Goal: Information Seeking & Learning: Learn about a topic

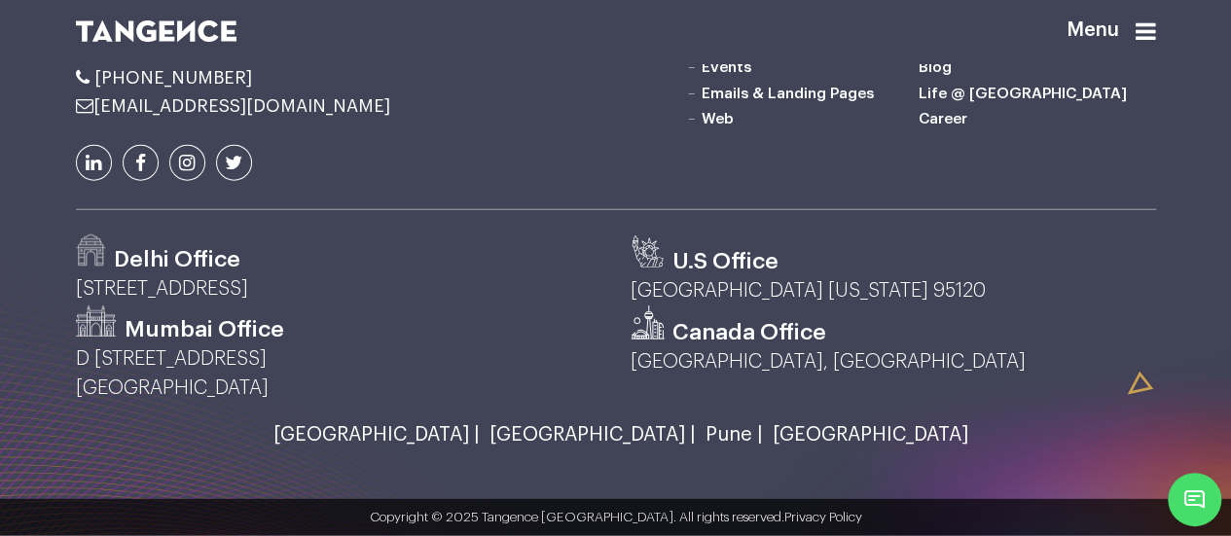
scroll to position [2625, 0]
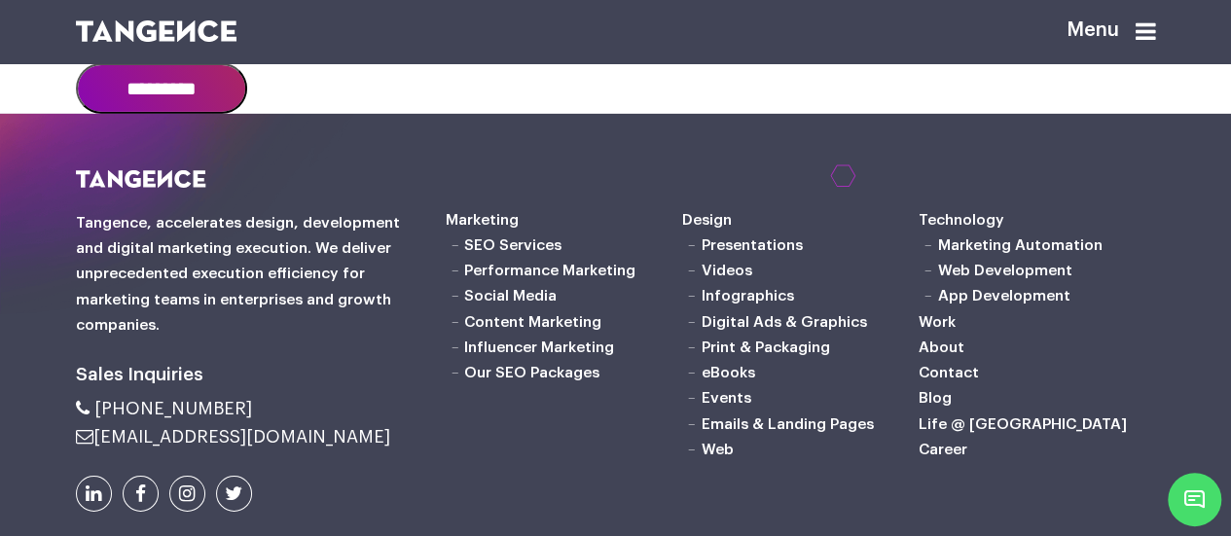
scroll to position [3179, 0]
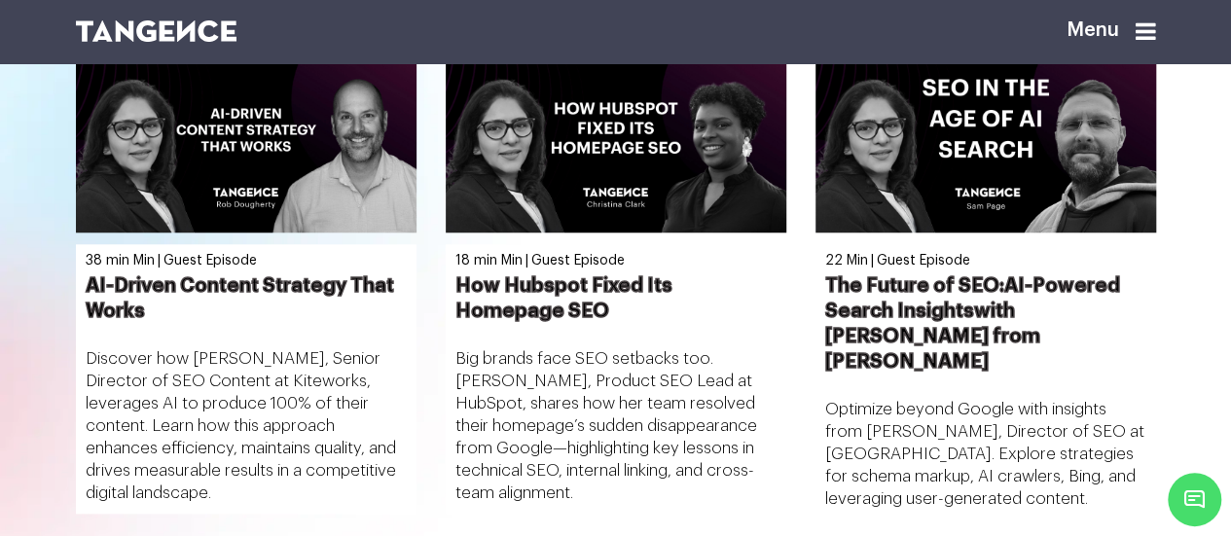
scroll to position [783, 0]
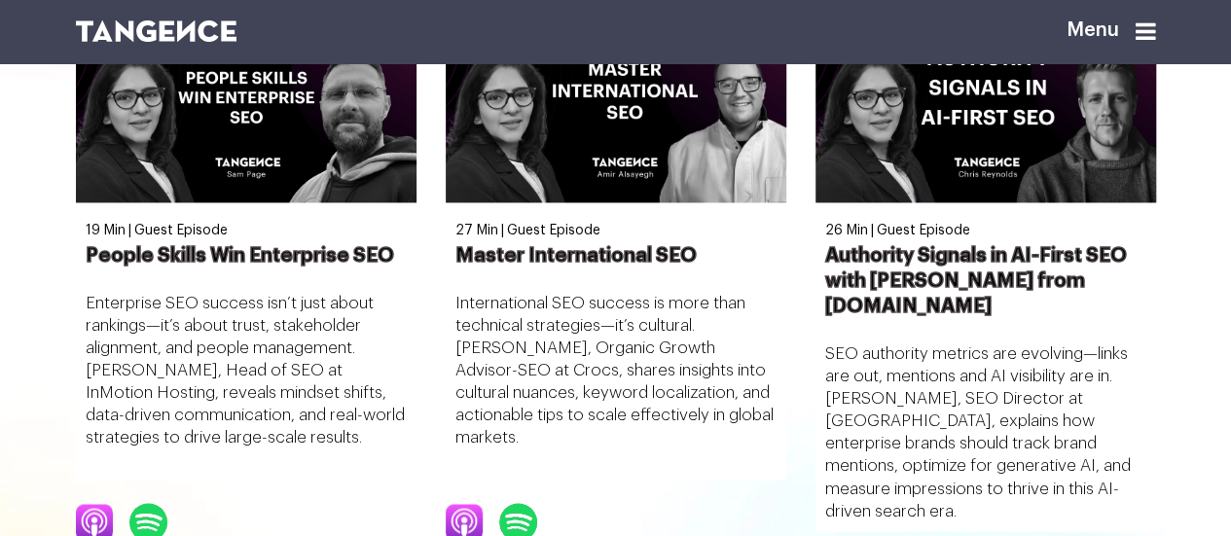
scroll to position [1376, 0]
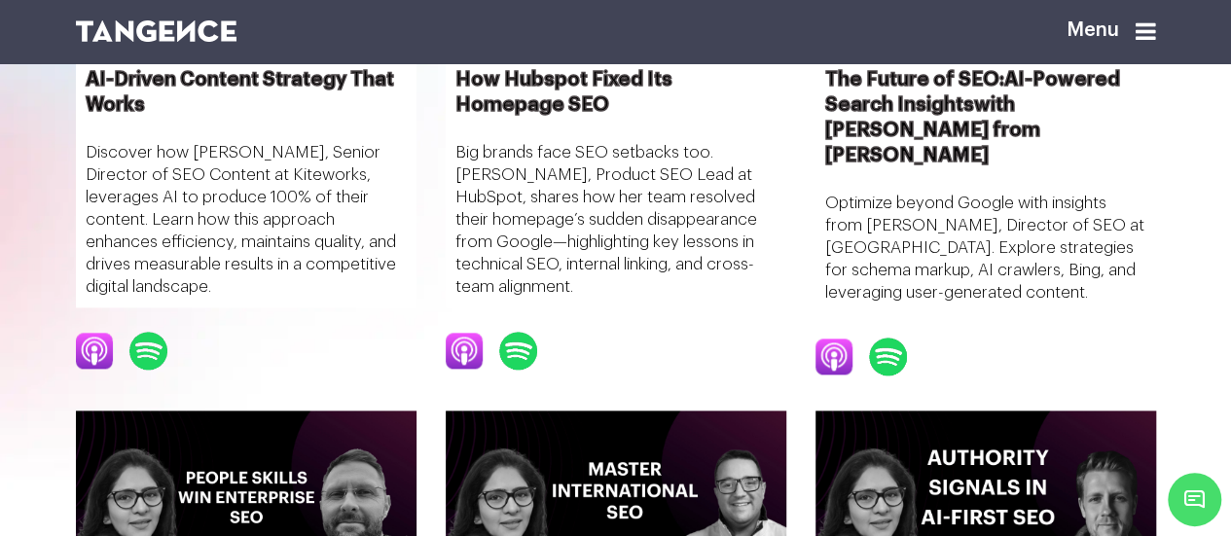
scroll to position [950, 0]
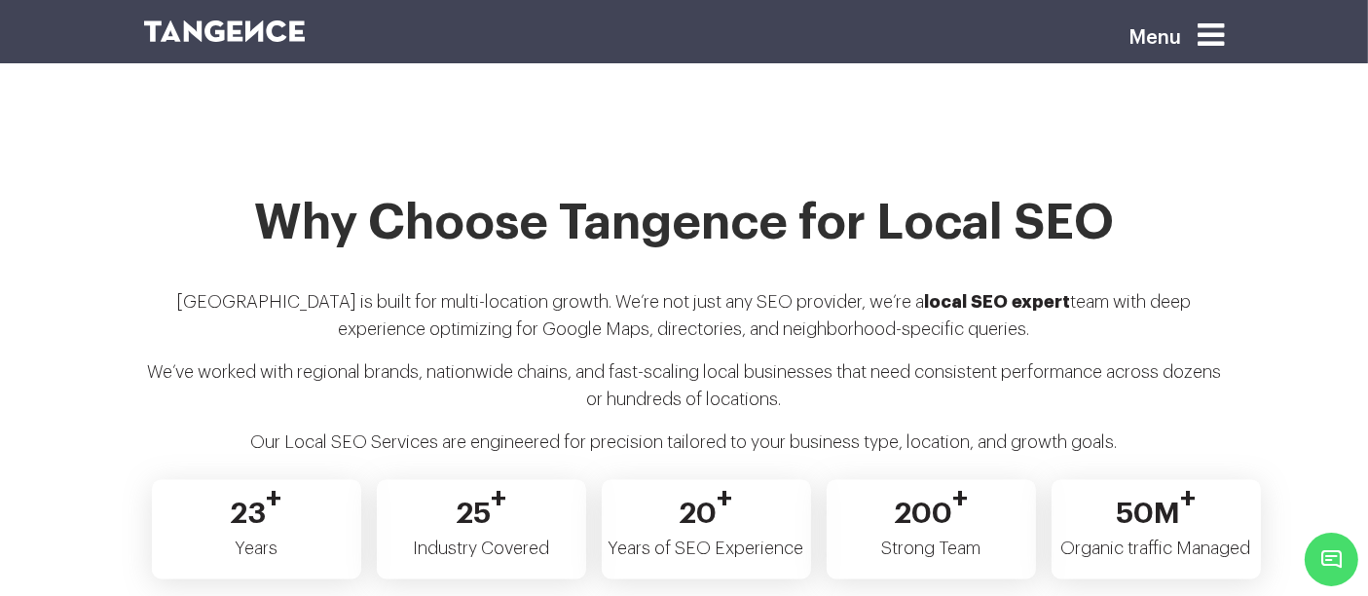
scroll to position [3707, 0]
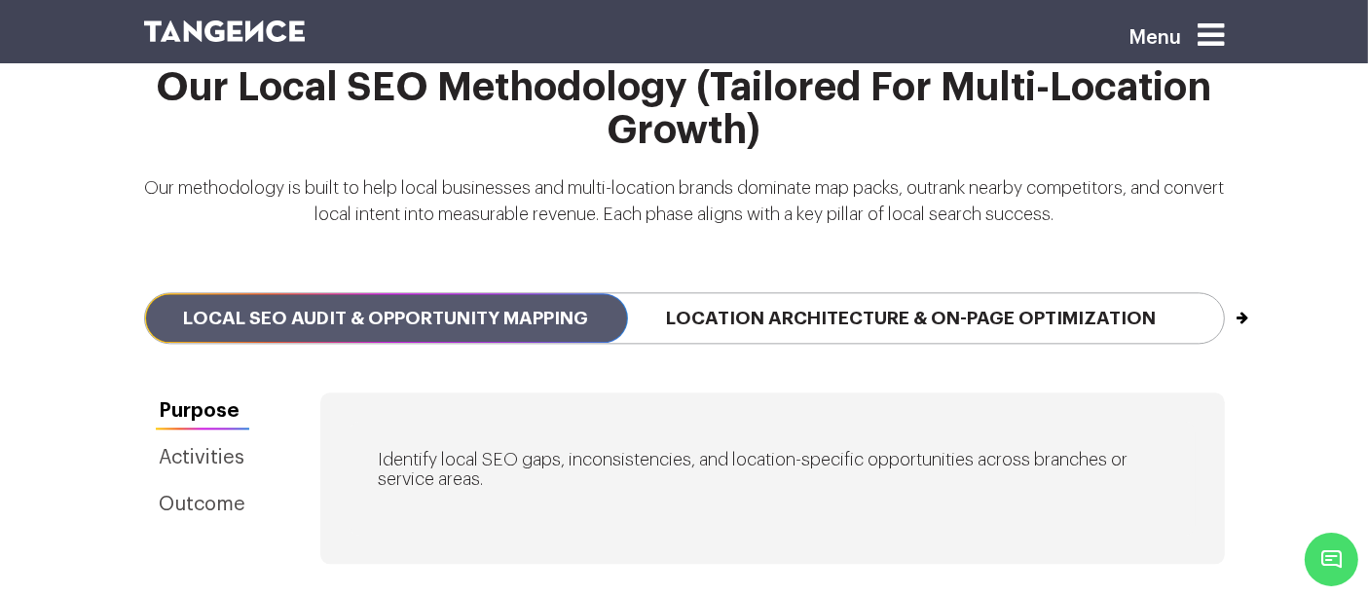
scroll to position [4361, 0]
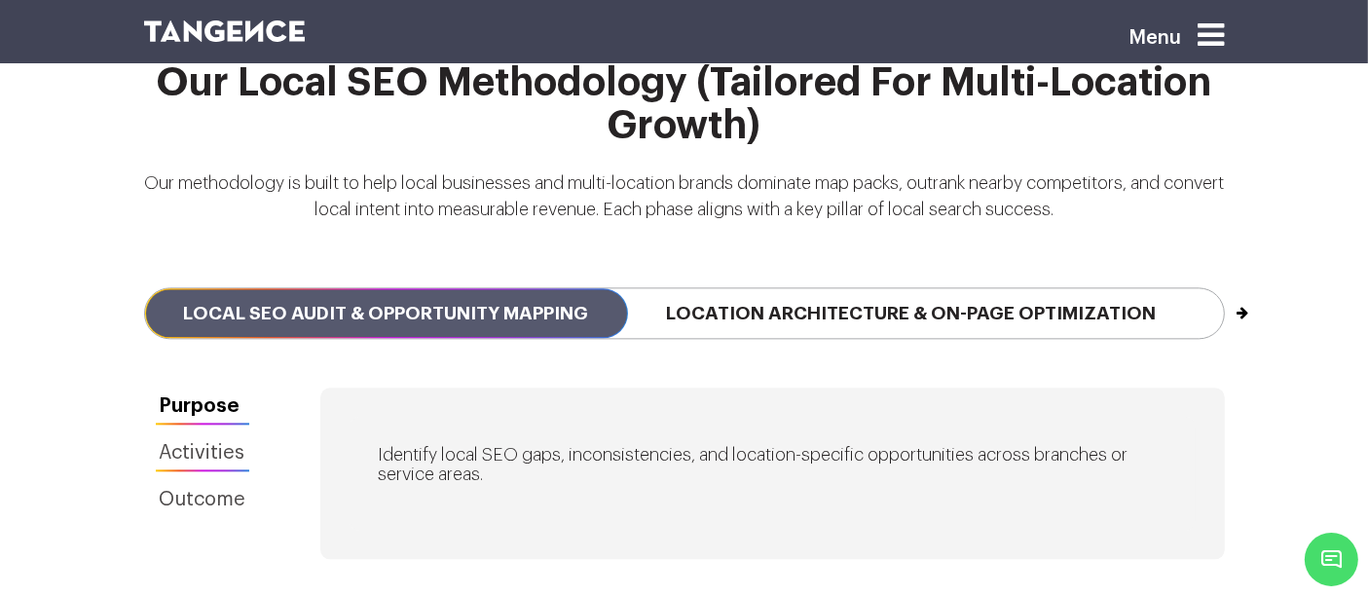
click at [227, 434] on link "Activities" at bounding box center [203, 452] width 118 height 37
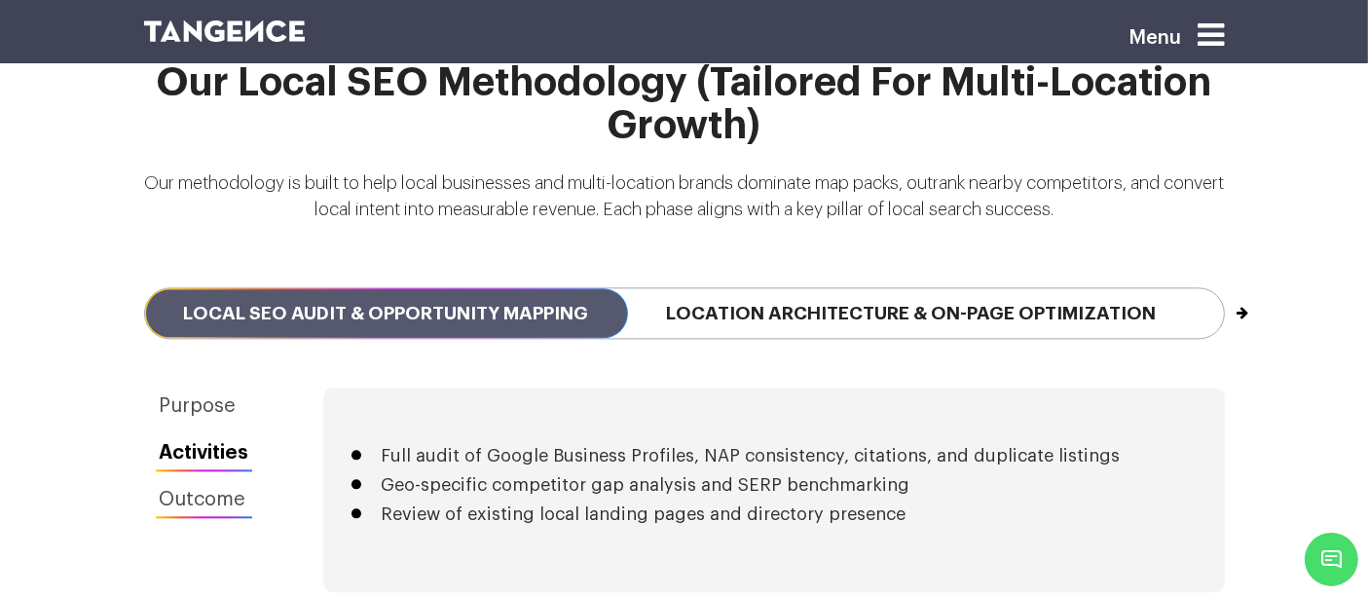
click at [219, 481] on link "Outcome" at bounding box center [204, 499] width 121 height 37
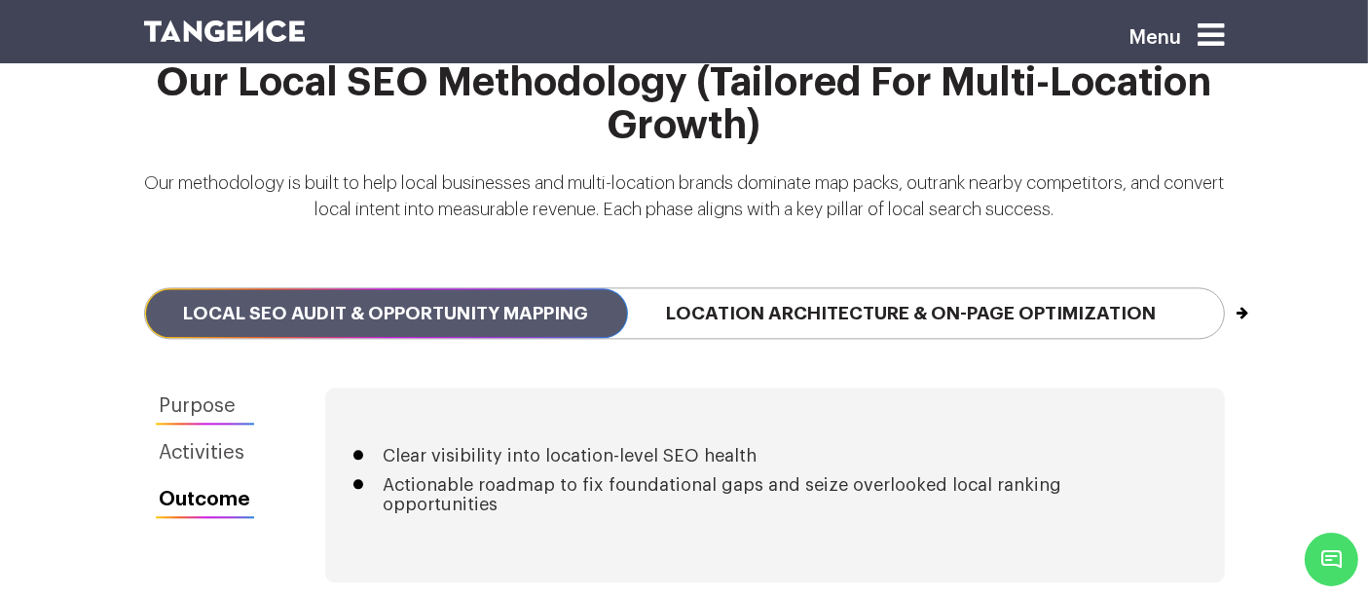
click at [203, 387] on link "Purpose" at bounding box center [205, 405] width 123 height 37
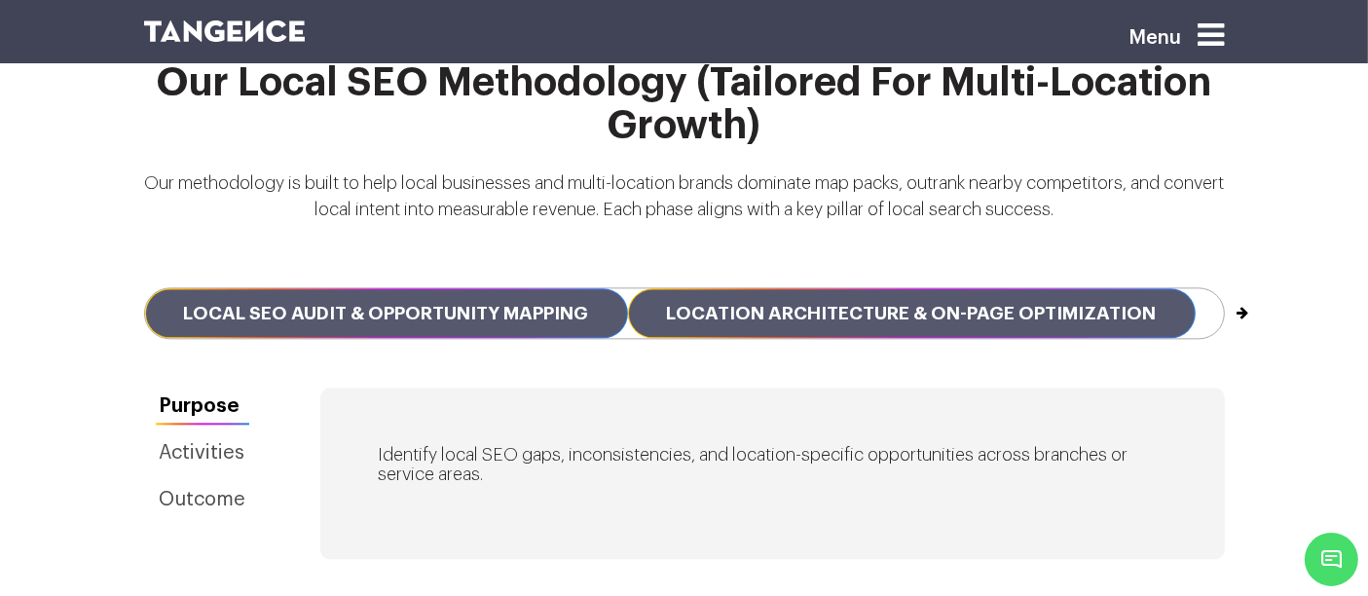
click at [761, 293] on span "Location Architecture & On-Page Optimization" at bounding box center [911, 313] width 567 height 50
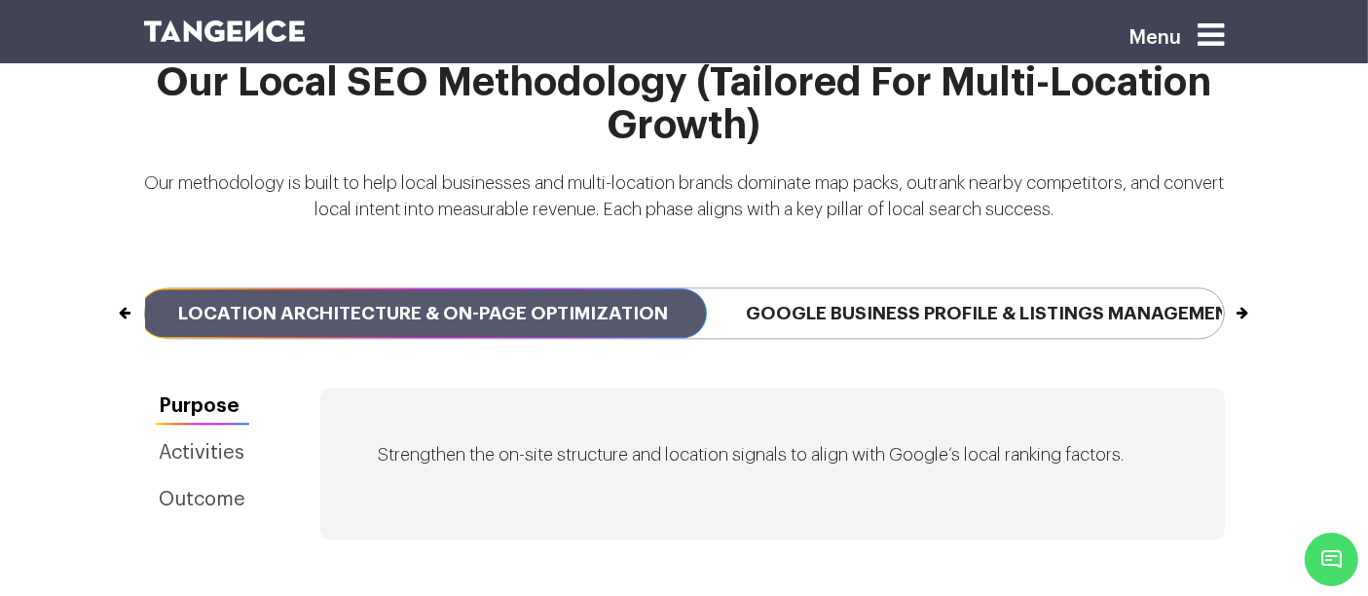
click at [761, 293] on span "Google Business Profile & Listings Management" at bounding box center [993, 313] width 572 height 50
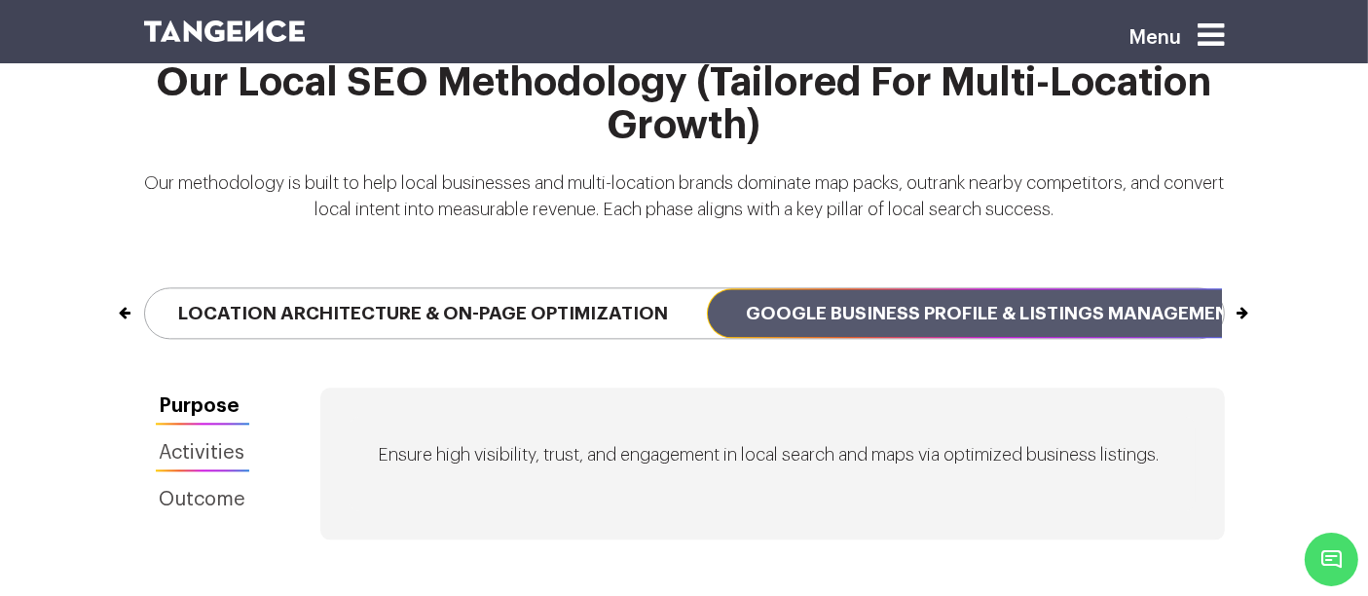
click at [223, 434] on link "Activities" at bounding box center [203, 452] width 118 height 37
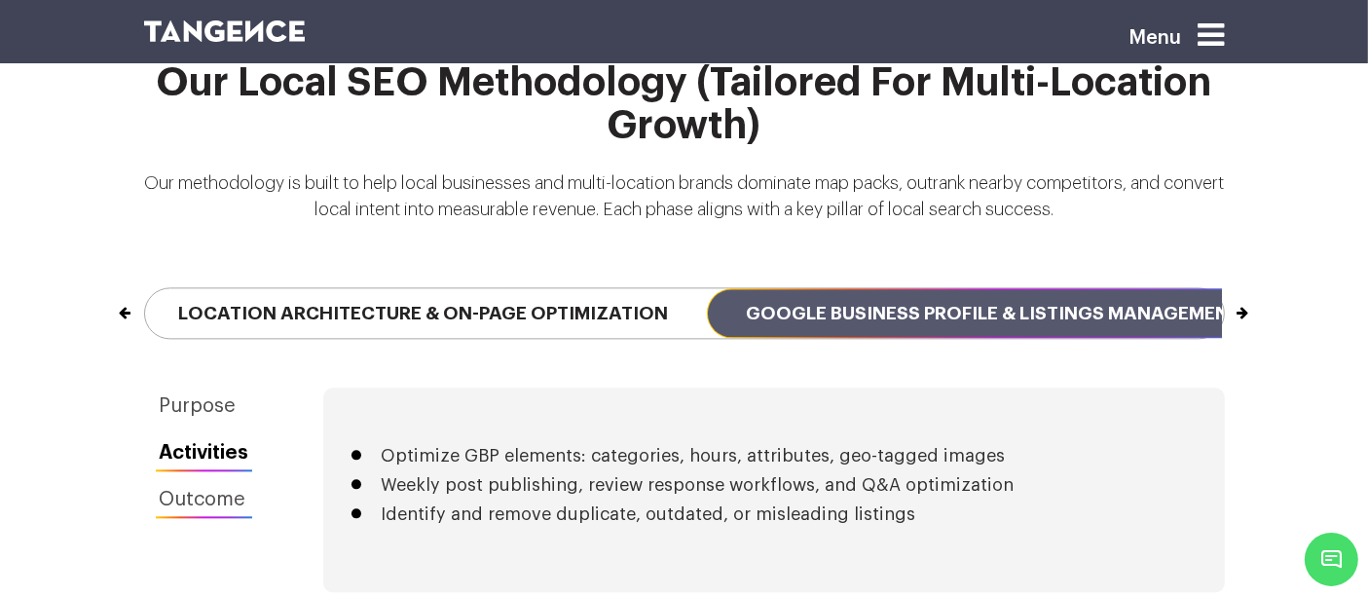
click at [221, 481] on link "Outcome" at bounding box center [204, 499] width 121 height 37
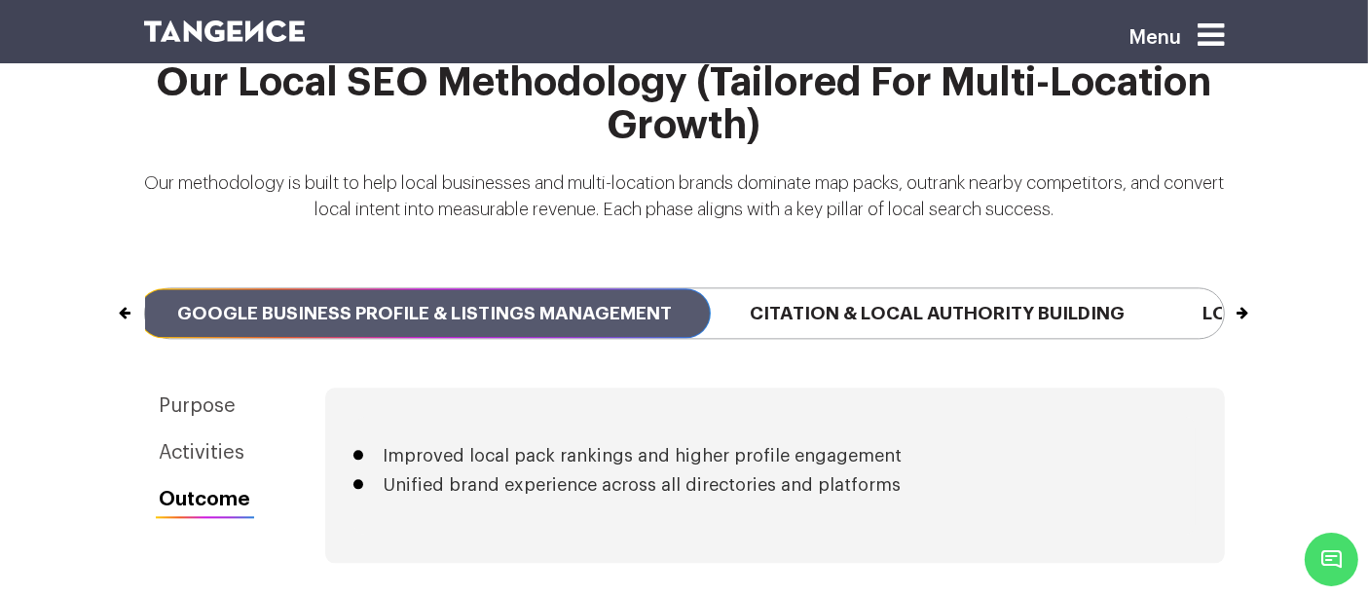
click at [859, 288] on span "Citation & Local Authority Building" at bounding box center [937, 313] width 453 height 50
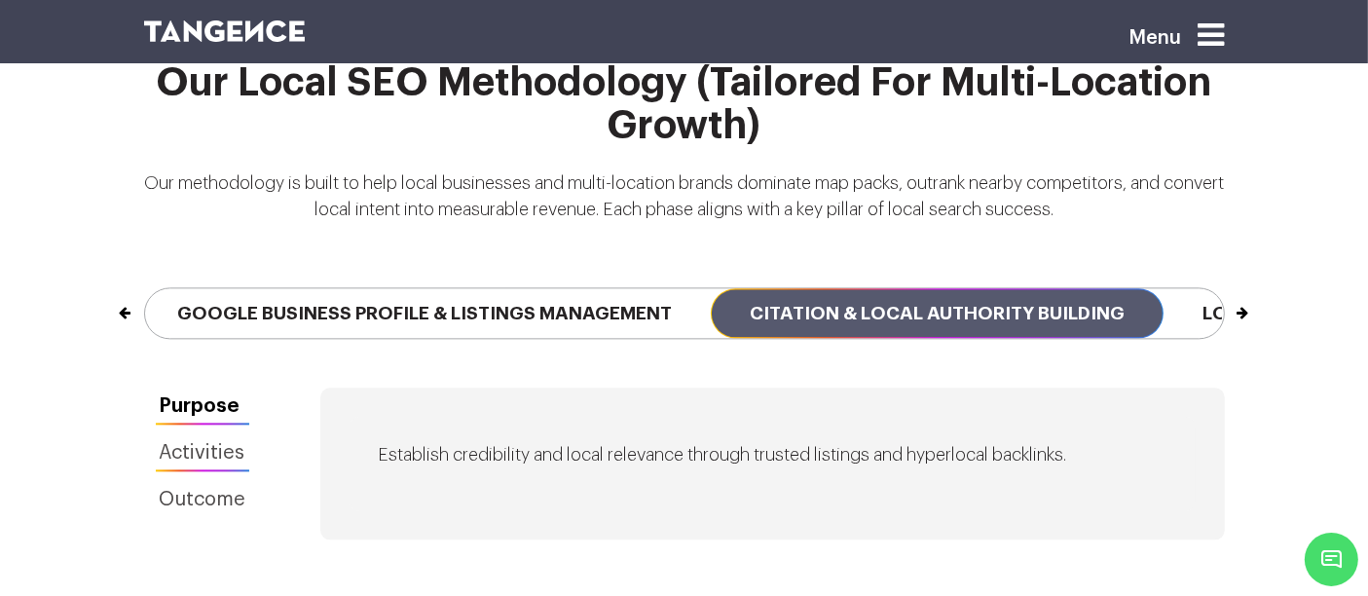
click at [214, 434] on link "Activities" at bounding box center [203, 452] width 118 height 37
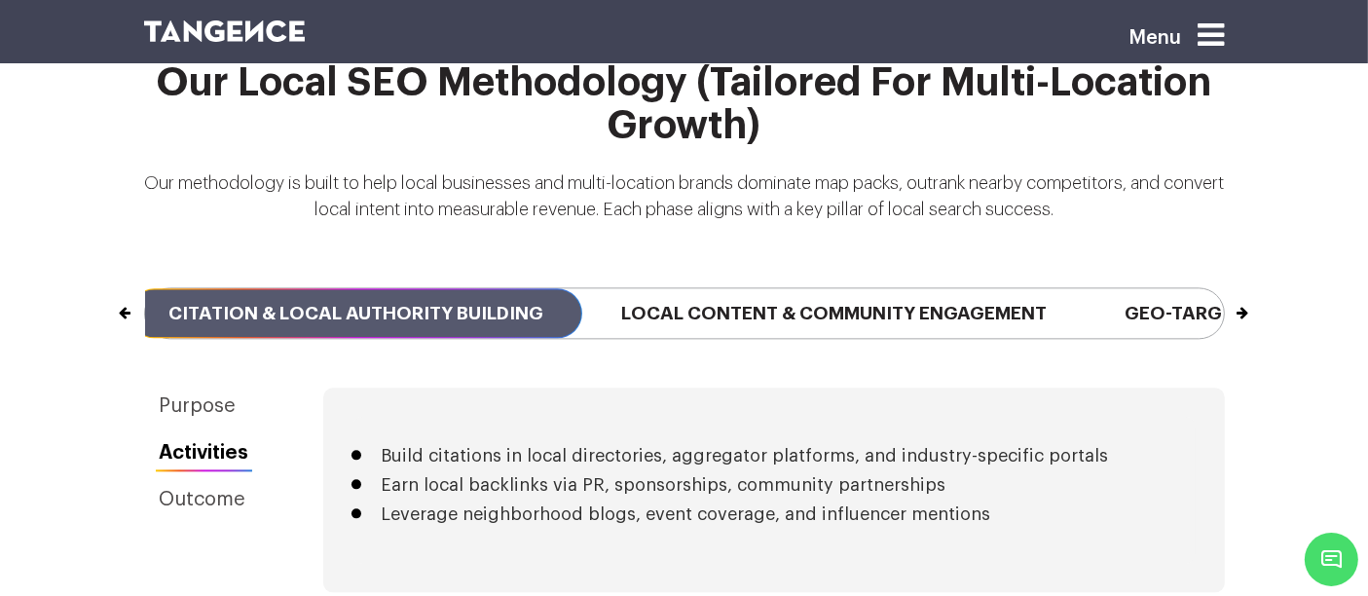
click at [830, 288] on span "Local Content & Community Engagement" at bounding box center [833, 313] width 503 height 50
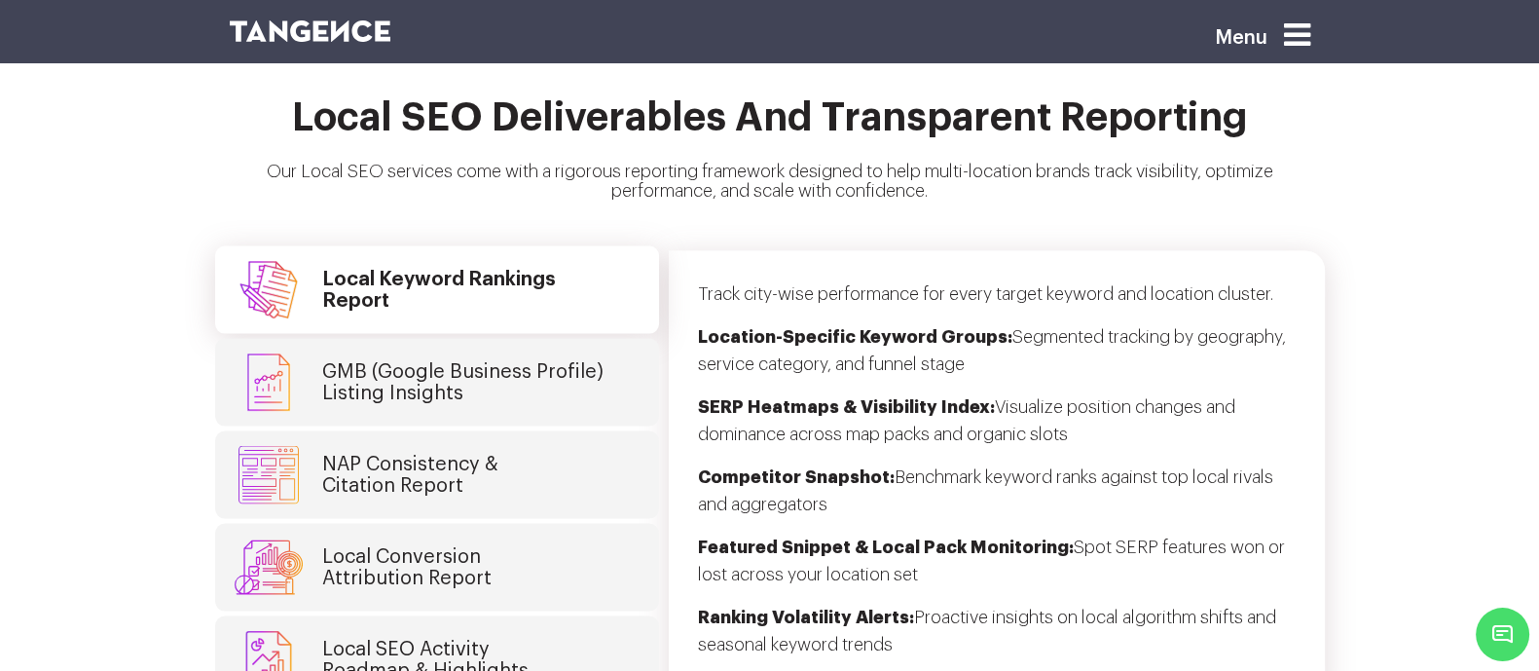
scroll to position [4894, 0]
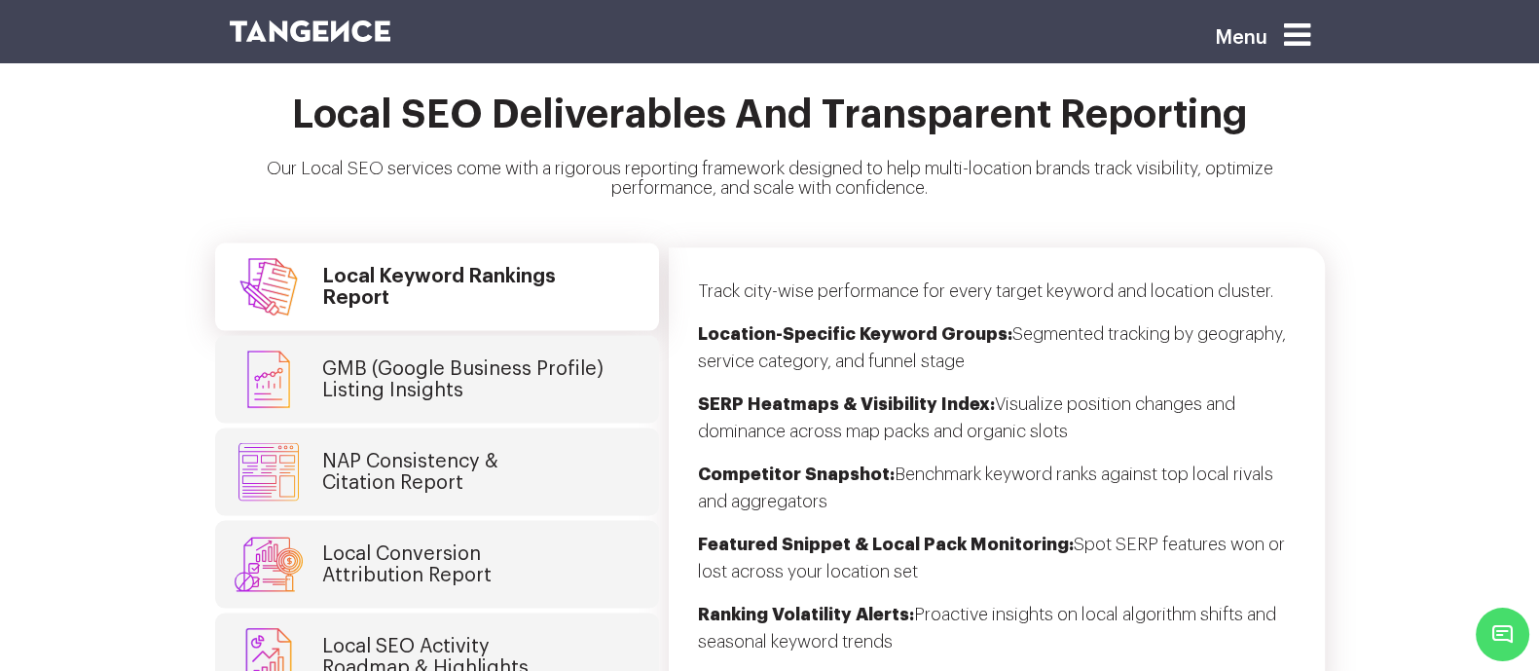
click at [409, 336] on link "GMB (Google Business Profile) Listing Insights" at bounding box center [437, 380] width 444 height 88
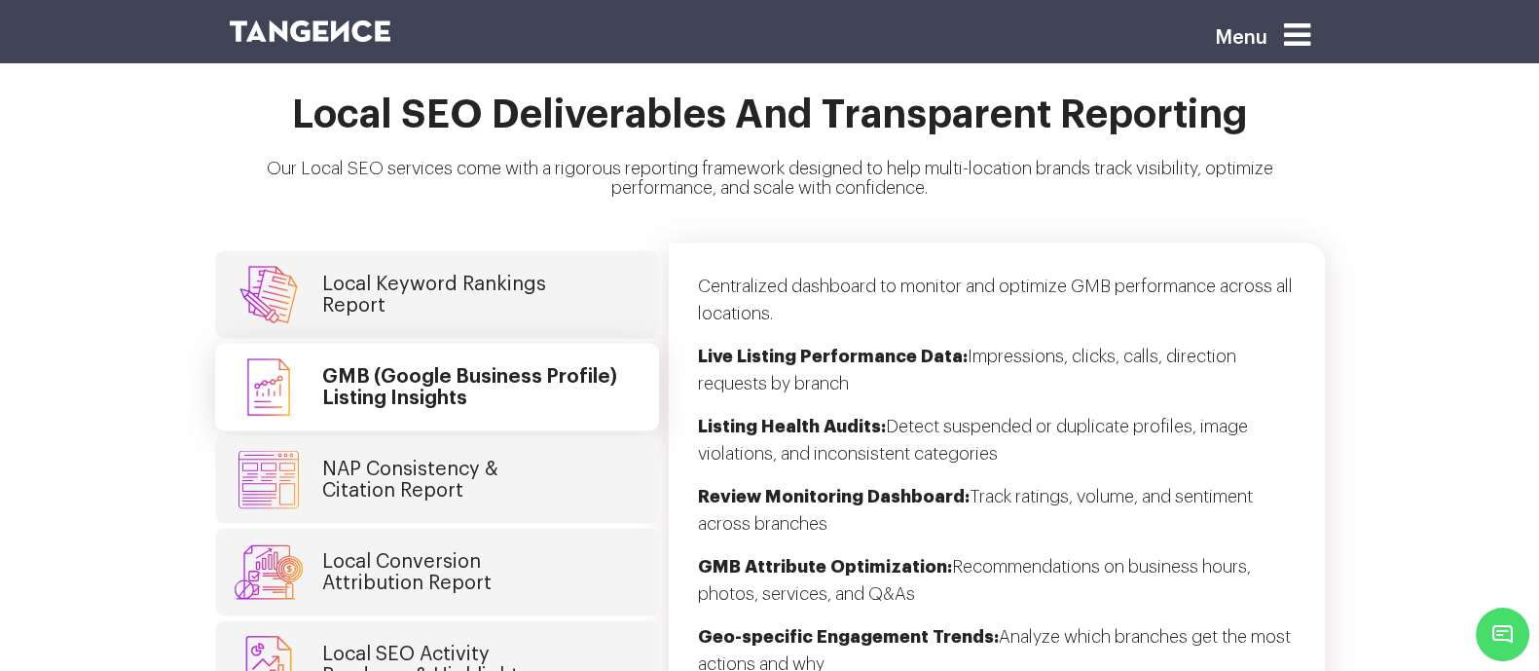
click at [427, 274] on h4 "Local Keyword Rankings Report" at bounding box center [434, 295] width 224 height 43
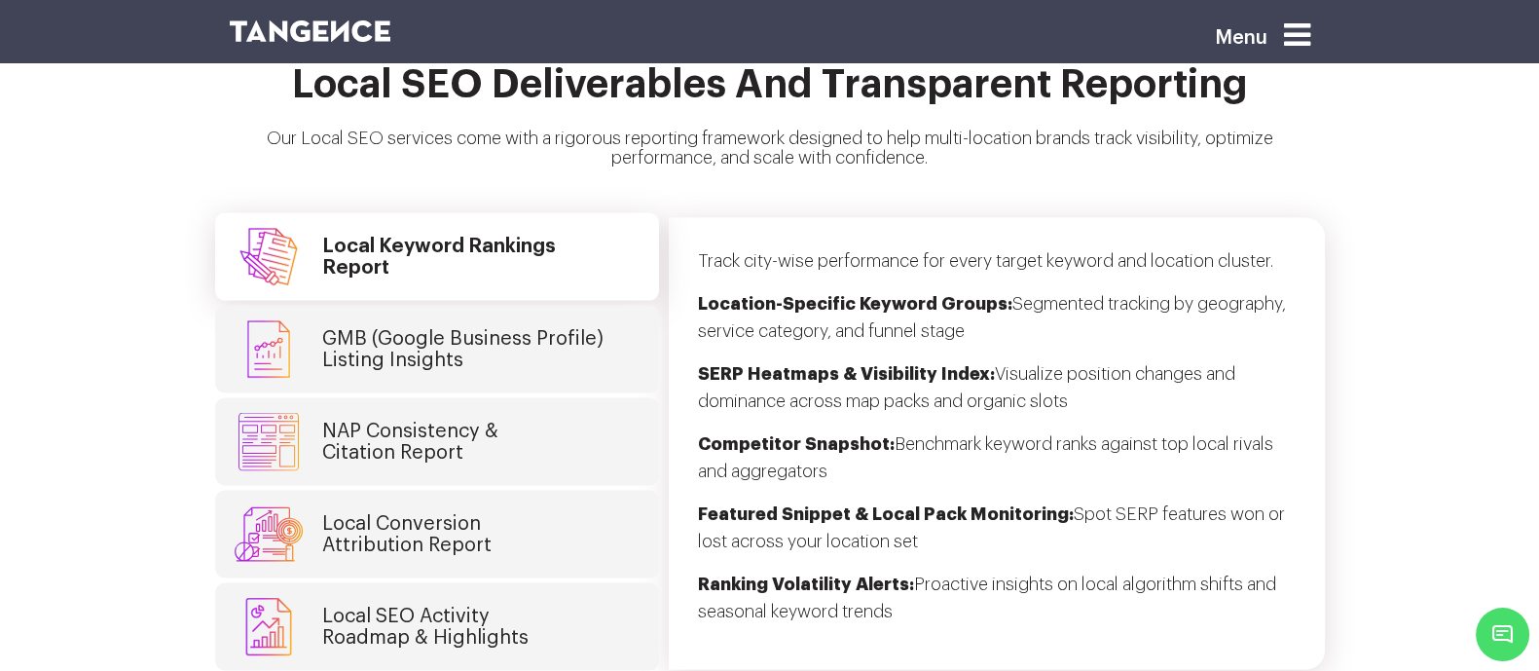
scroll to position [4926, 0]
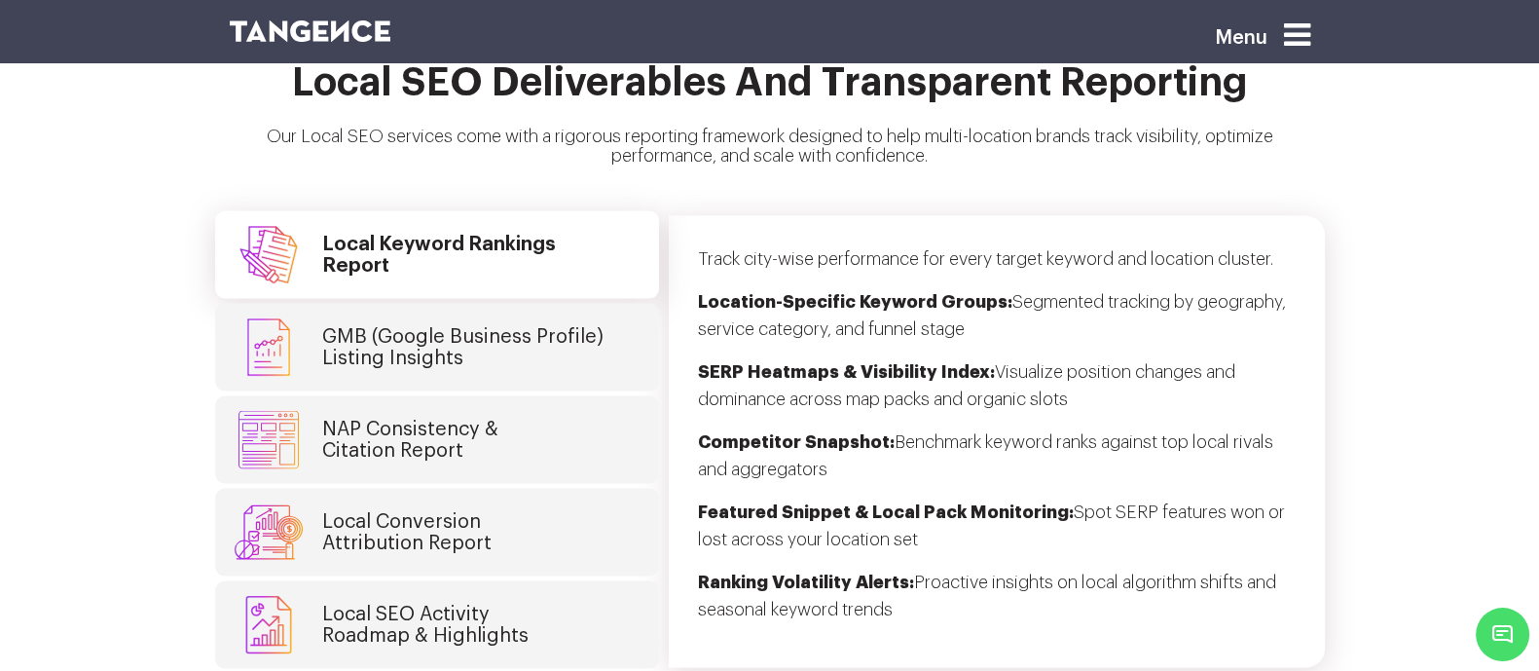
click at [478, 326] on h4 "GMB (Google Business Profile) Listing Insights" at bounding box center [462, 347] width 281 height 43
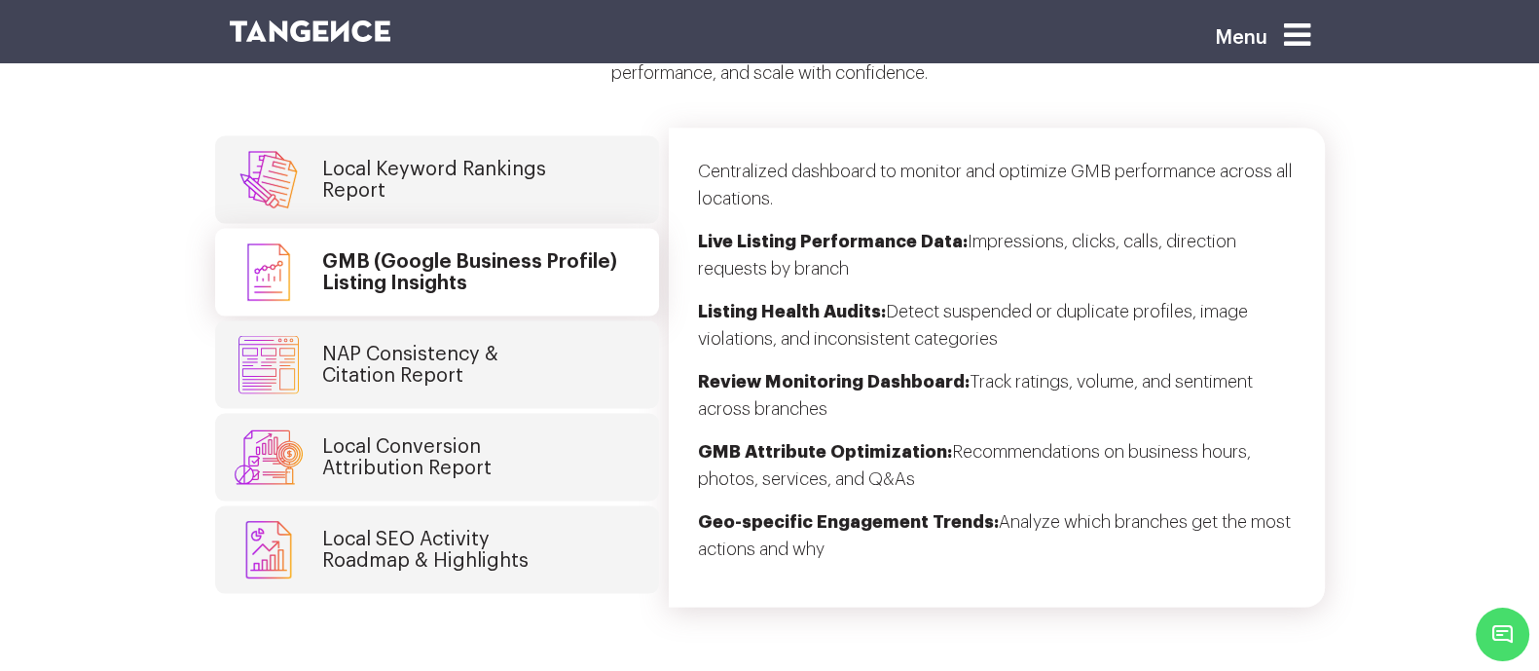
scroll to position [5012, 0]
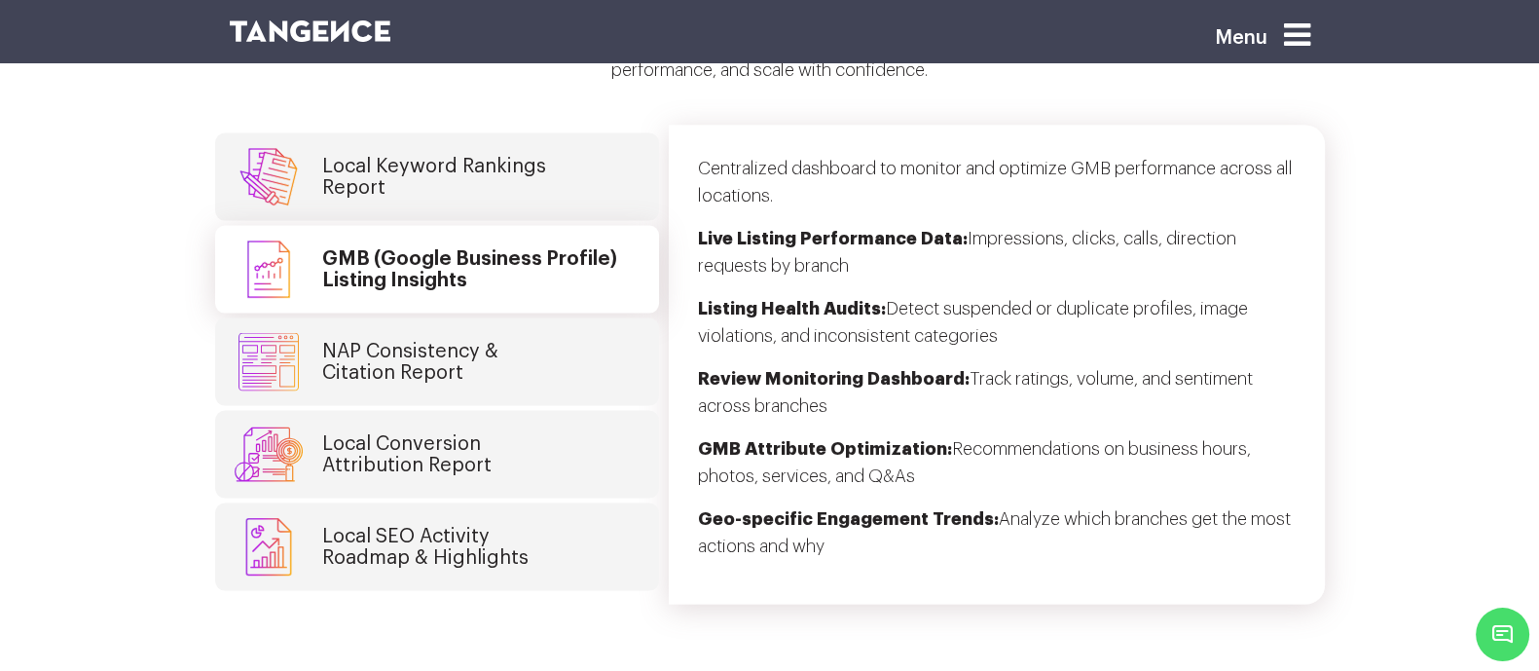
click at [387, 341] on h4 "NAP Consistency & Citation Report" at bounding box center [410, 362] width 176 height 43
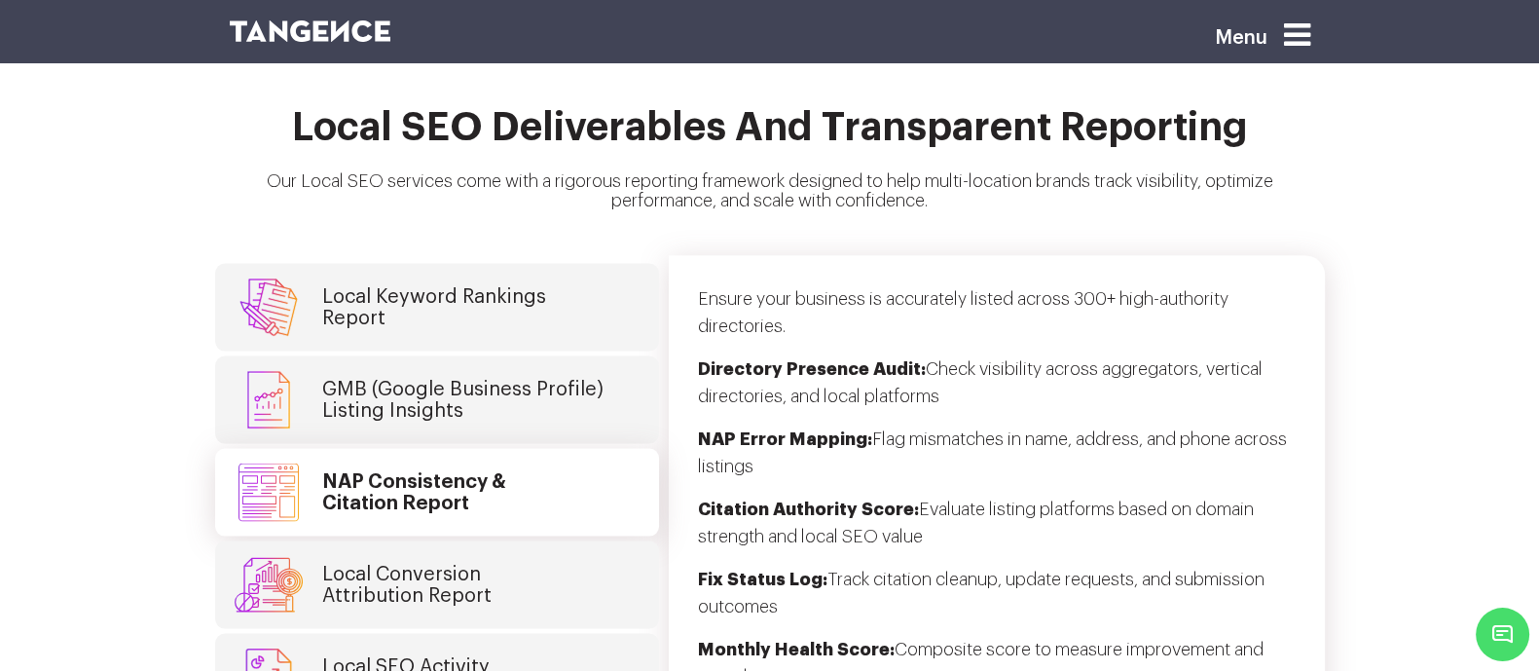
scroll to position [4881, 0]
click at [408, 535] on h4 "Local Conversion Attribution Report" at bounding box center [406, 586] width 169 height 43
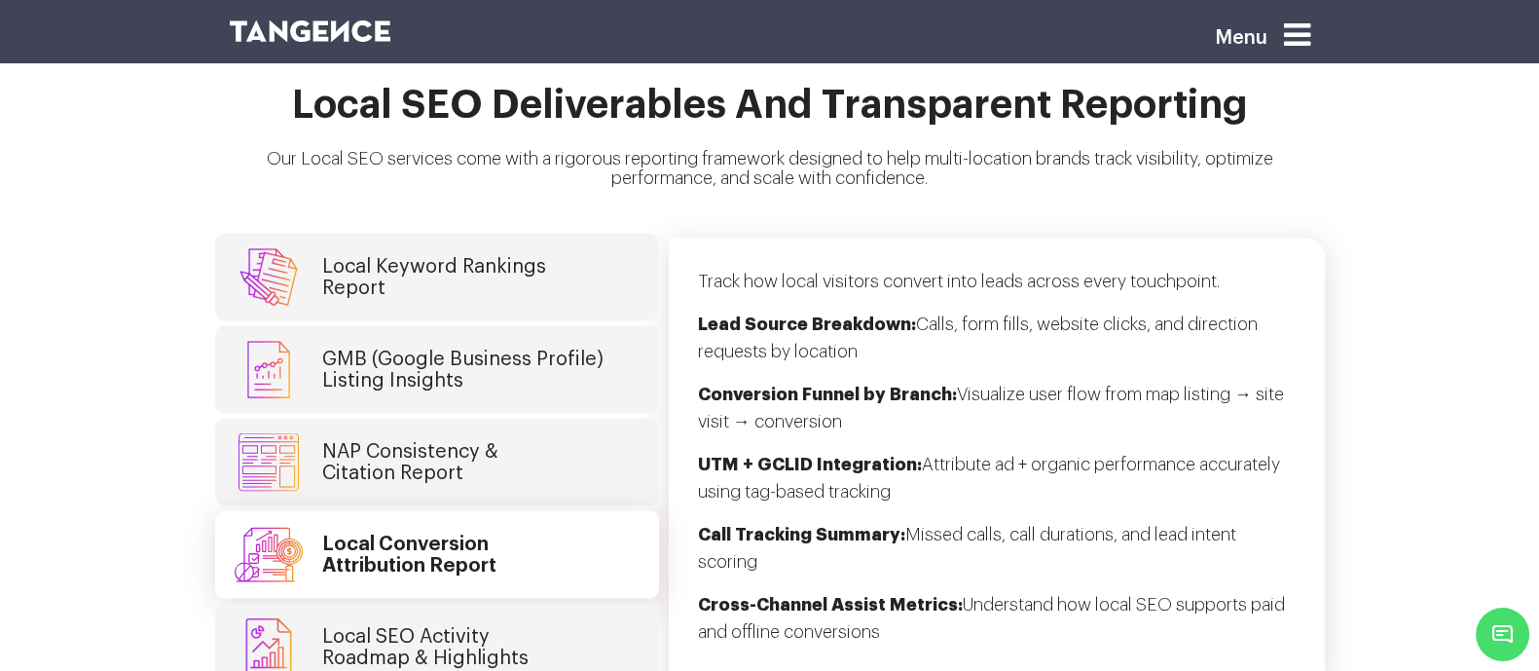
scroll to position [4910, 0]
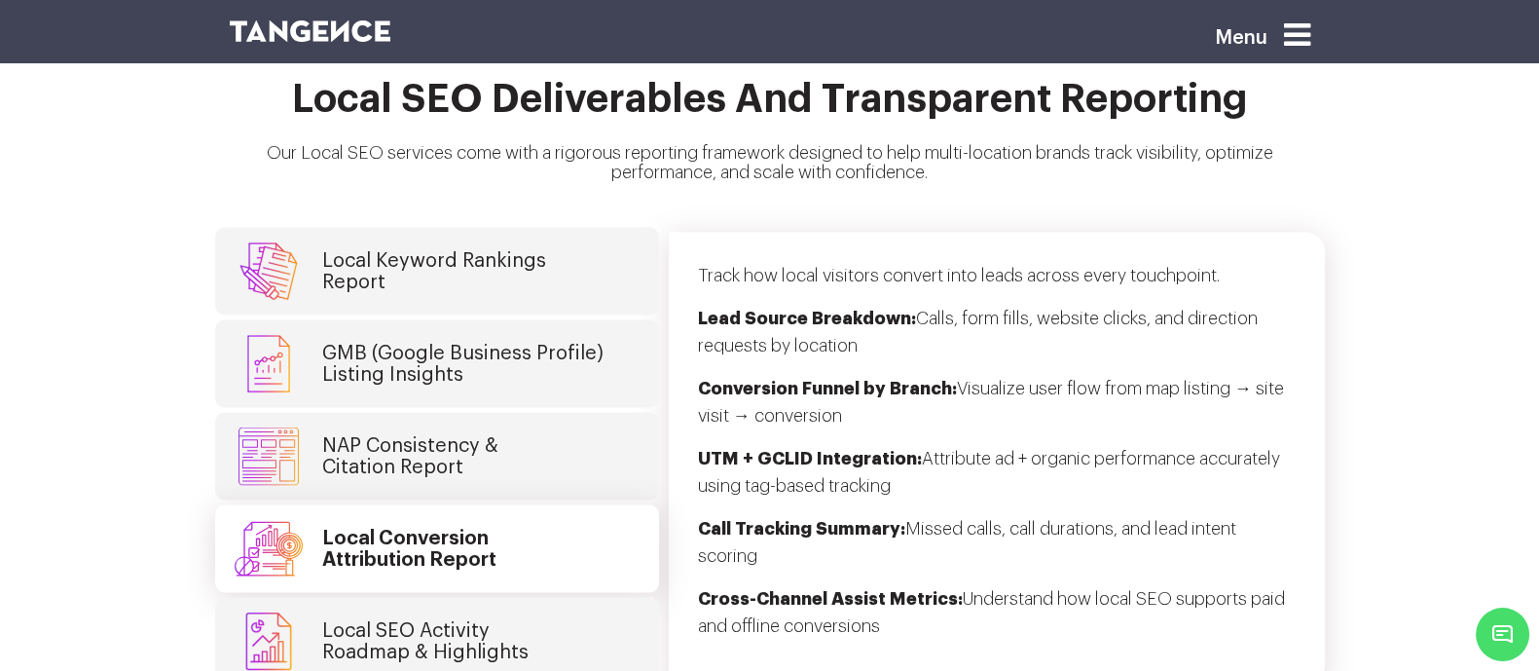
click at [513, 535] on link "Local SEO Activity Roadmap & Highlights" at bounding box center [437, 642] width 444 height 88
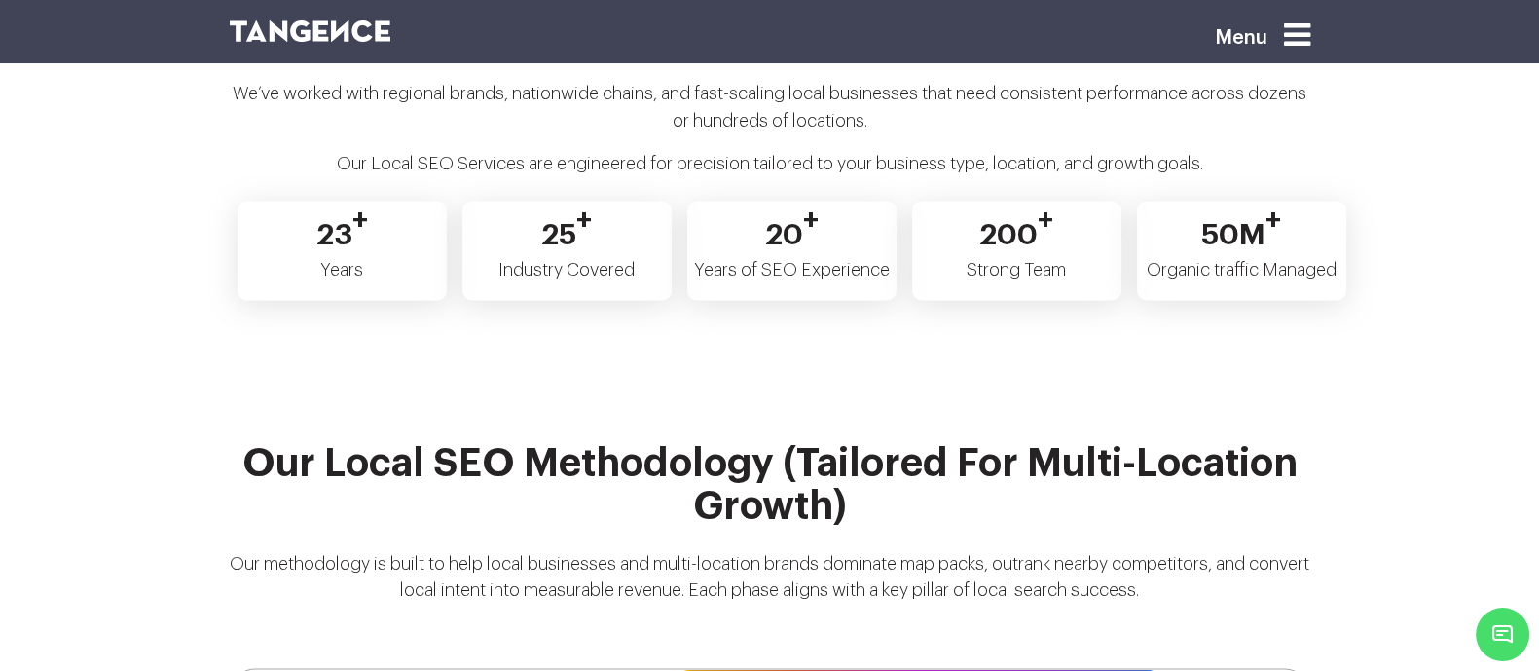
scroll to position [3985, 0]
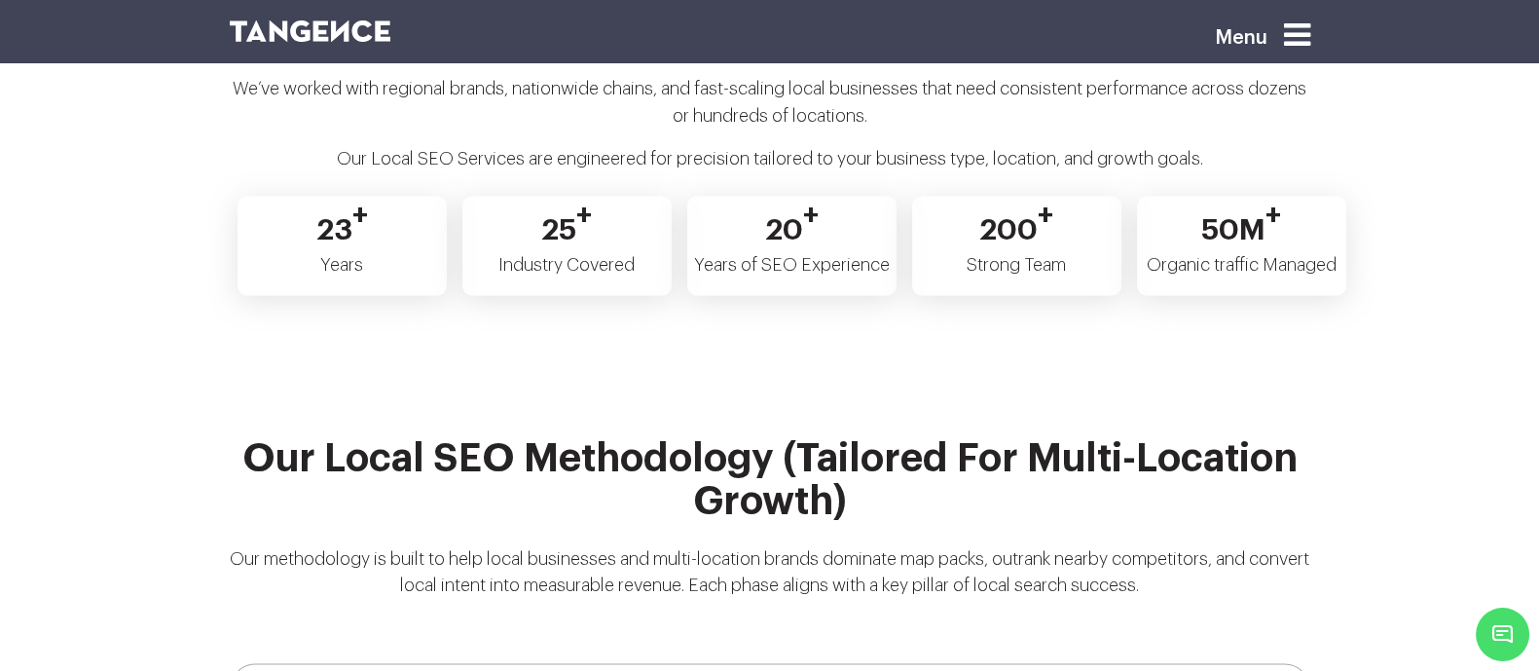
click at [1230, 146] on section "Why Choose Tangence for Local SEO Tangence is built for multi-location growth. …" at bounding box center [769, 115] width 1539 height 467
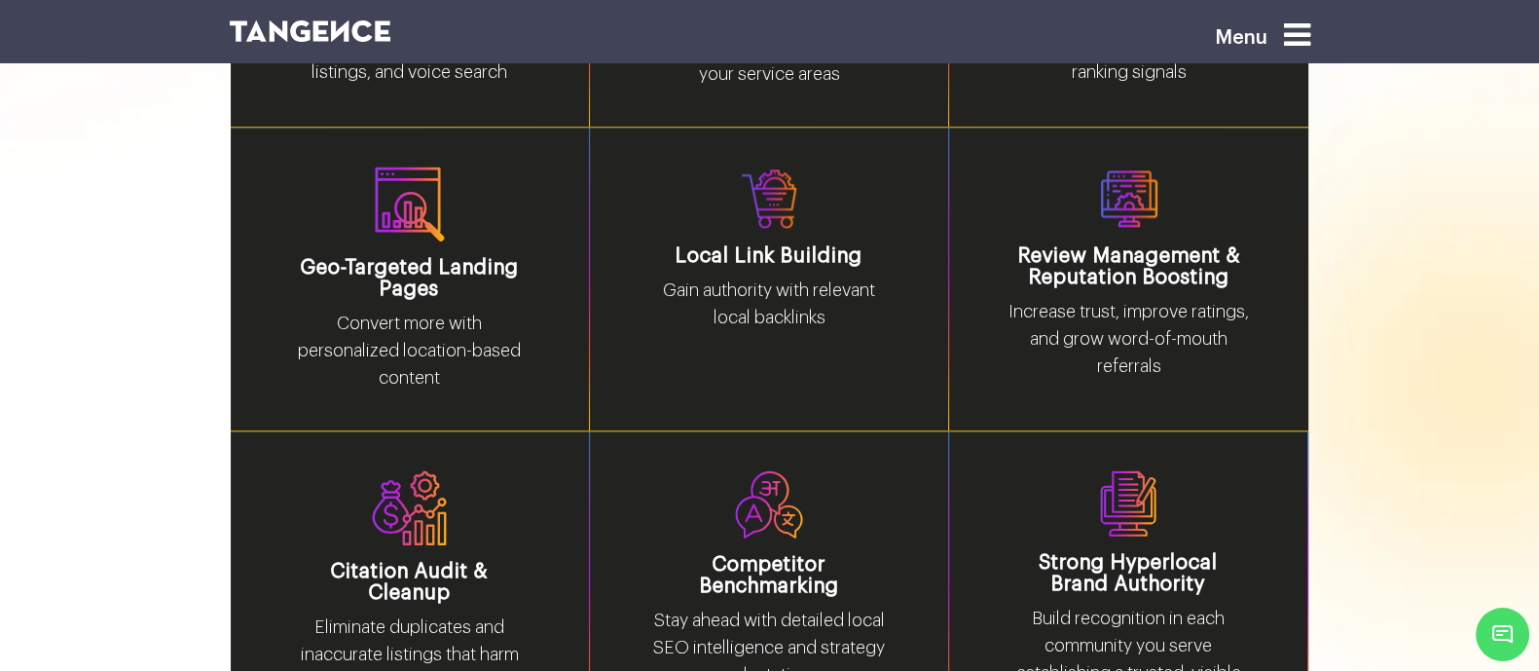
scroll to position [2872, 0]
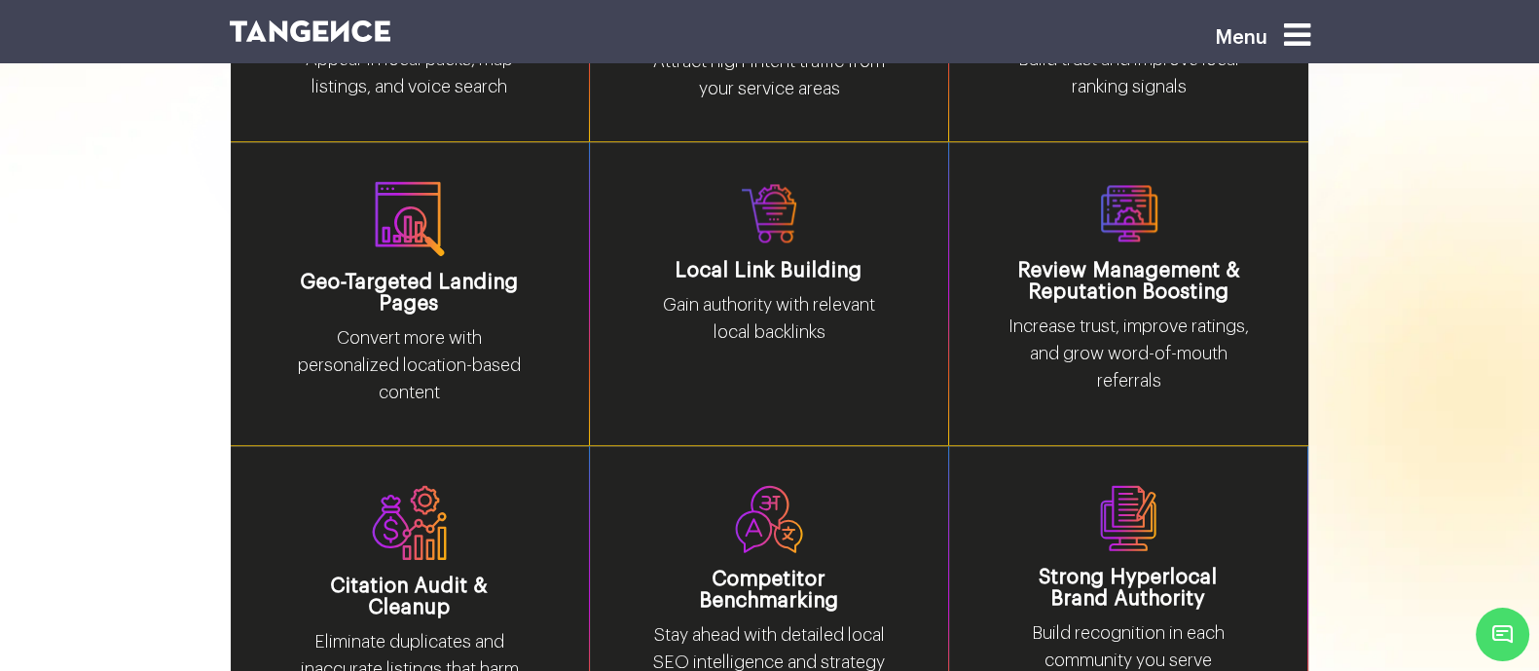
click at [907, 362] on div "Local Link Building Gain authority with relevant local backlinks" at bounding box center [769, 294] width 359 height 304
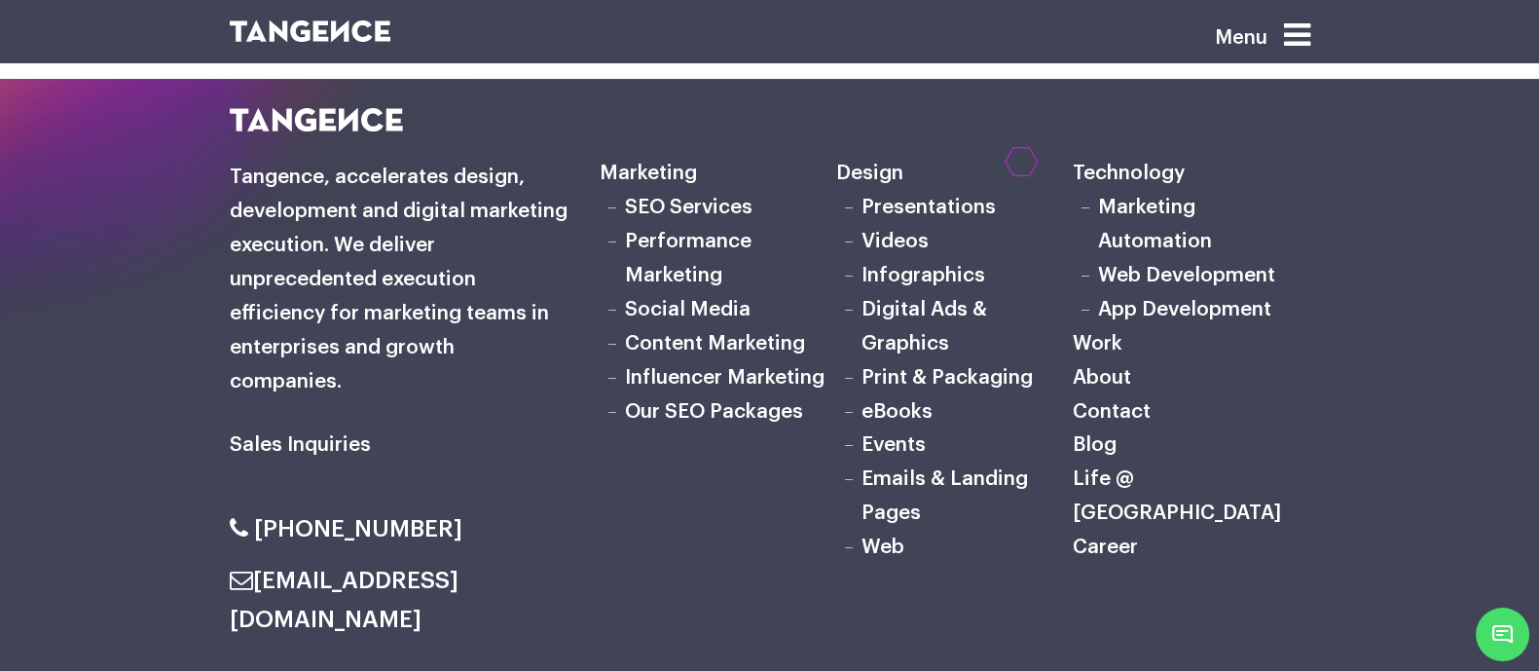
scroll to position [9757, 0]
drag, startPoint x: 650, startPoint y: 215, endPoint x: 636, endPoint y: 233, distance: 22.8
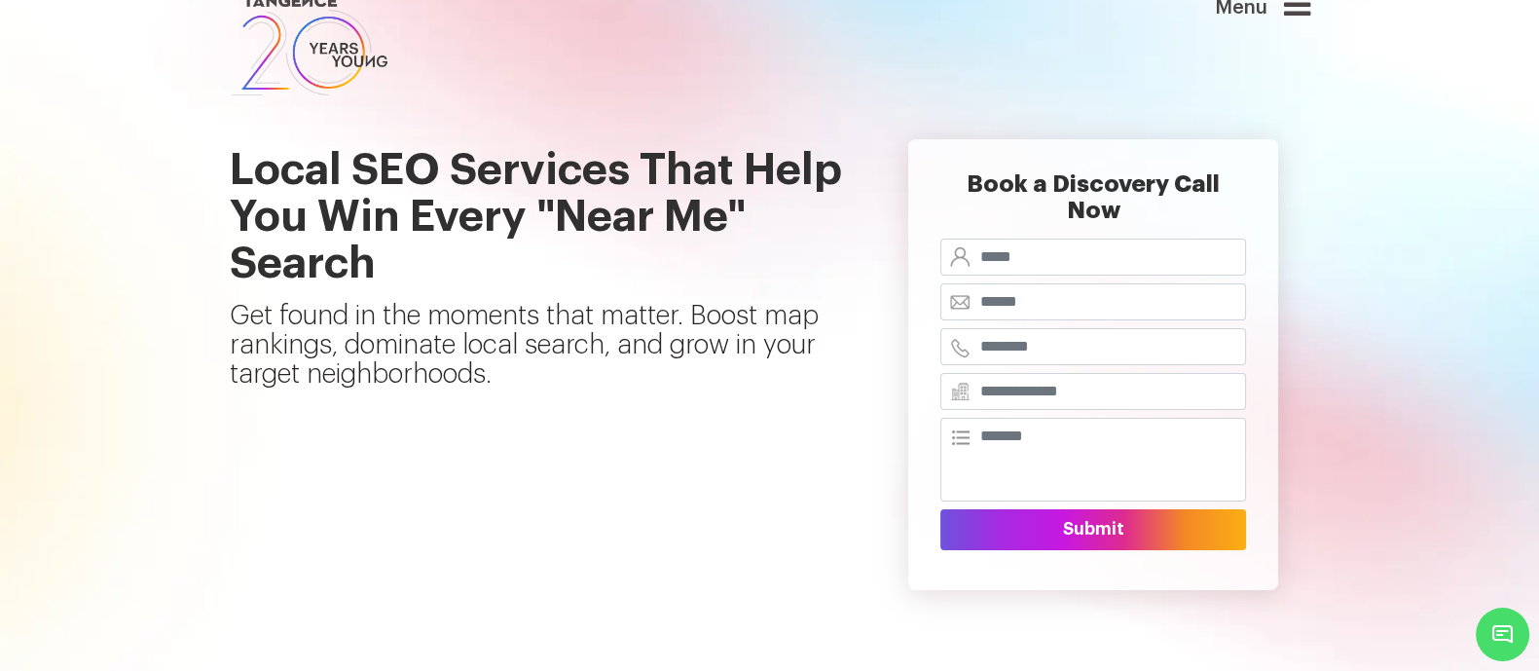
scroll to position [31, 0]
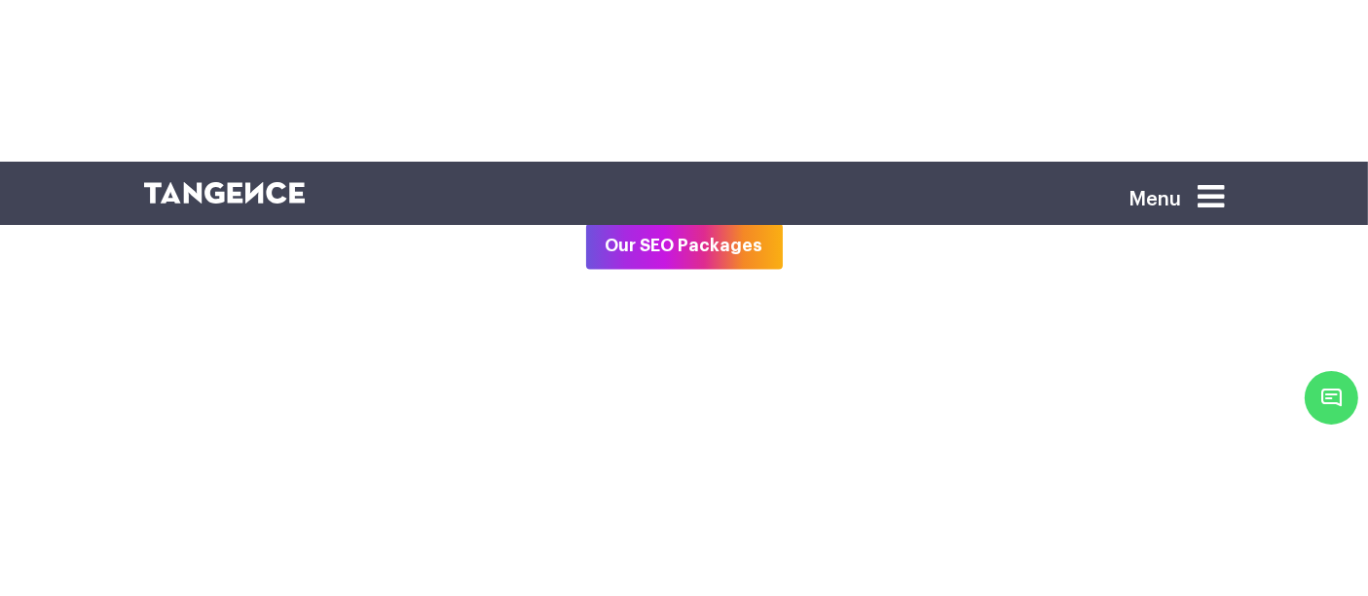
scroll to position [3535, 0]
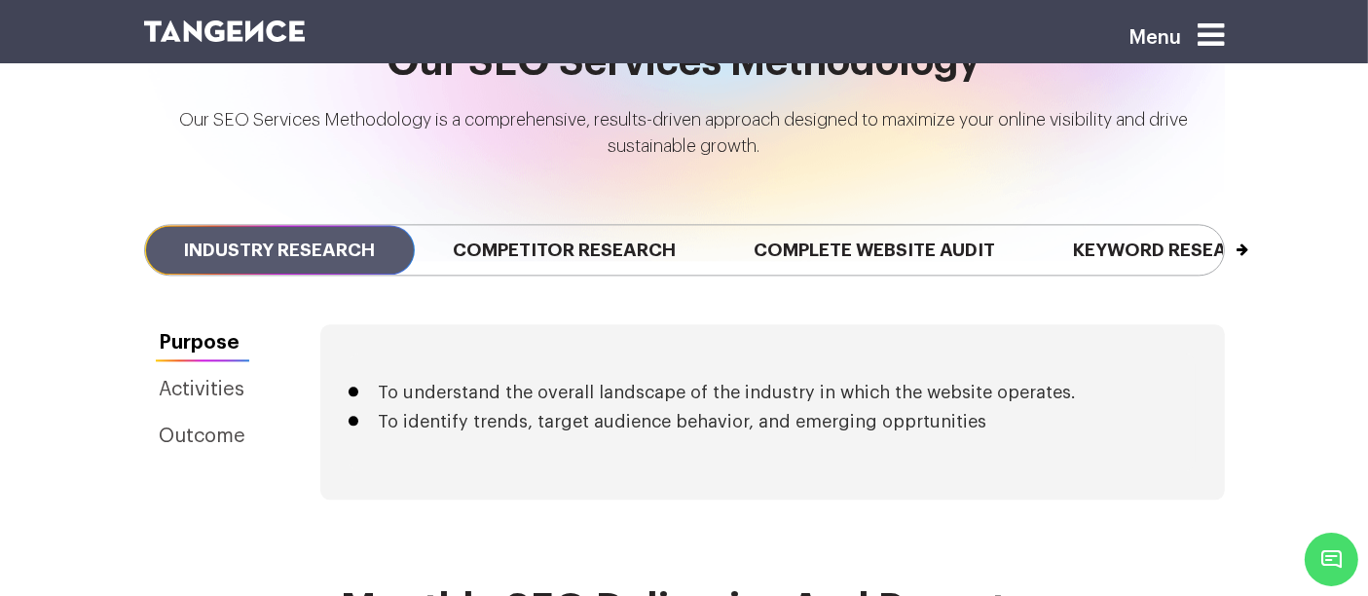
scroll to position [4345, 0]
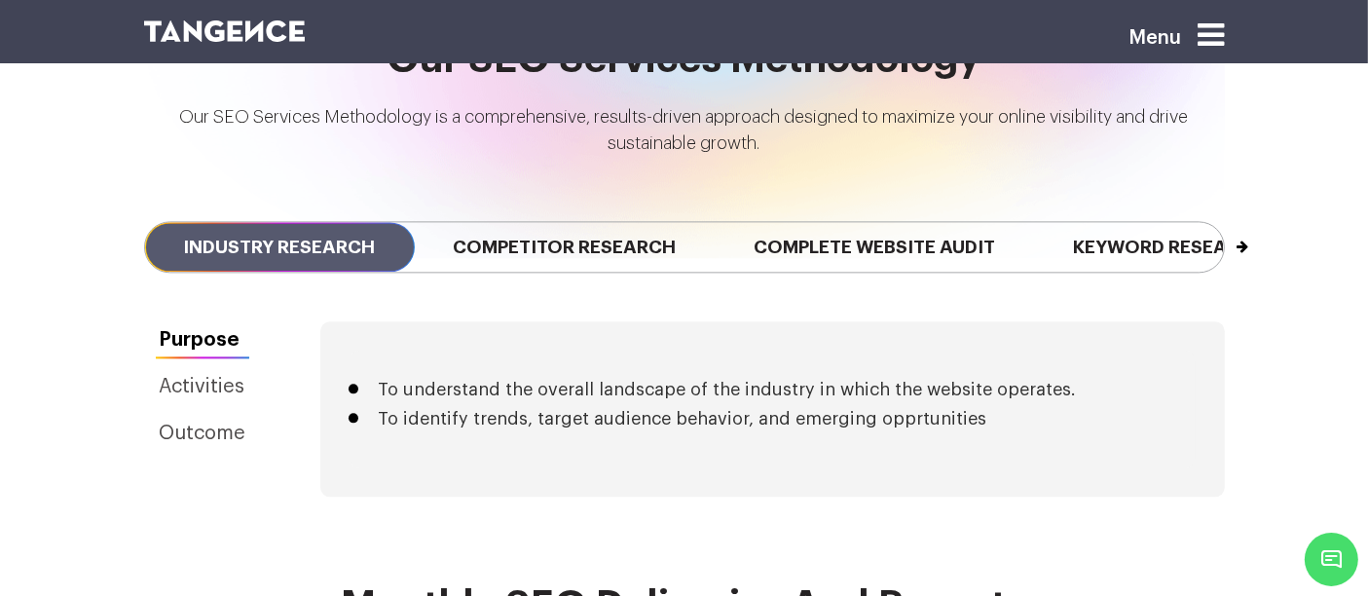
drag, startPoint x: 129, startPoint y: 185, endPoint x: 454, endPoint y: 239, distance: 328.7
click at [454, 239] on div "Previous Industry Research Competitor Research Complete Website Audit Keyword R…" at bounding box center [684, 246] width 1110 height 149
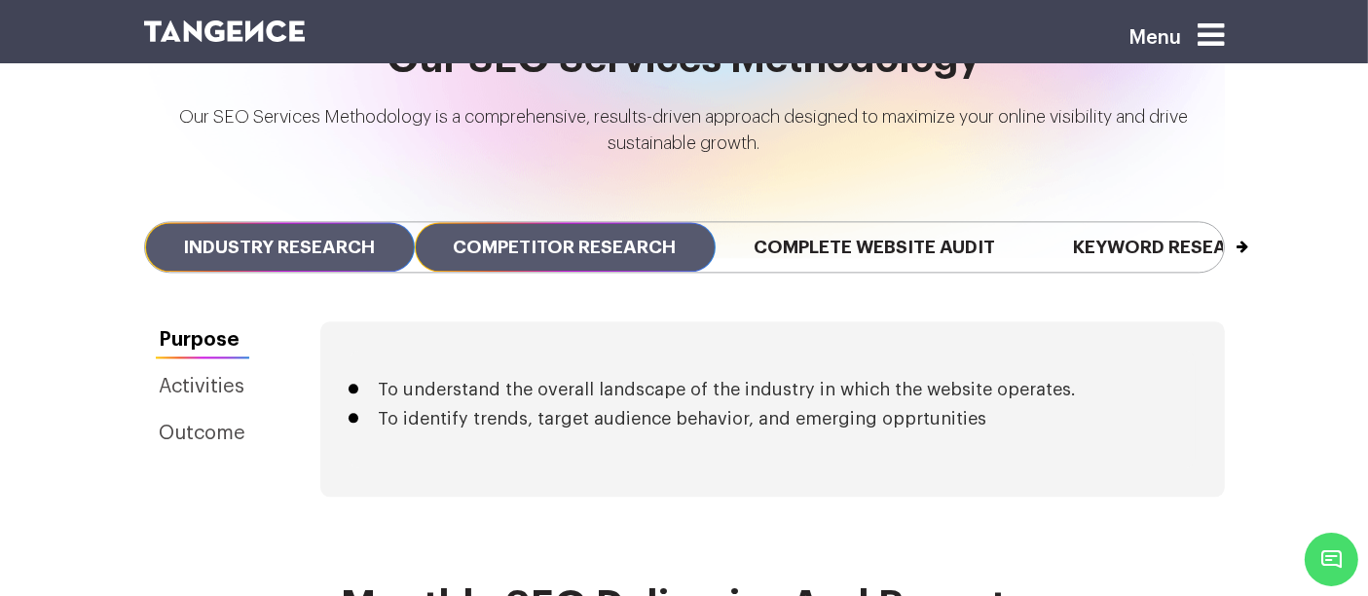
drag, startPoint x: 176, startPoint y: 183, endPoint x: 609, endPoint y: 197, distance: 433.4
click at [609, 197] on div "Previous Industry Research Competitor Research Complete Website Audit Keyword R…" at bounding box center [684, 246] width 1110 height 149
click at [609, 222] on span "Competitor Research" at bounding box center [565, 247] width 301 height 50
click at [375, 222] on span "Industry Research" at bounding box center [280, 247] width 270 height 50
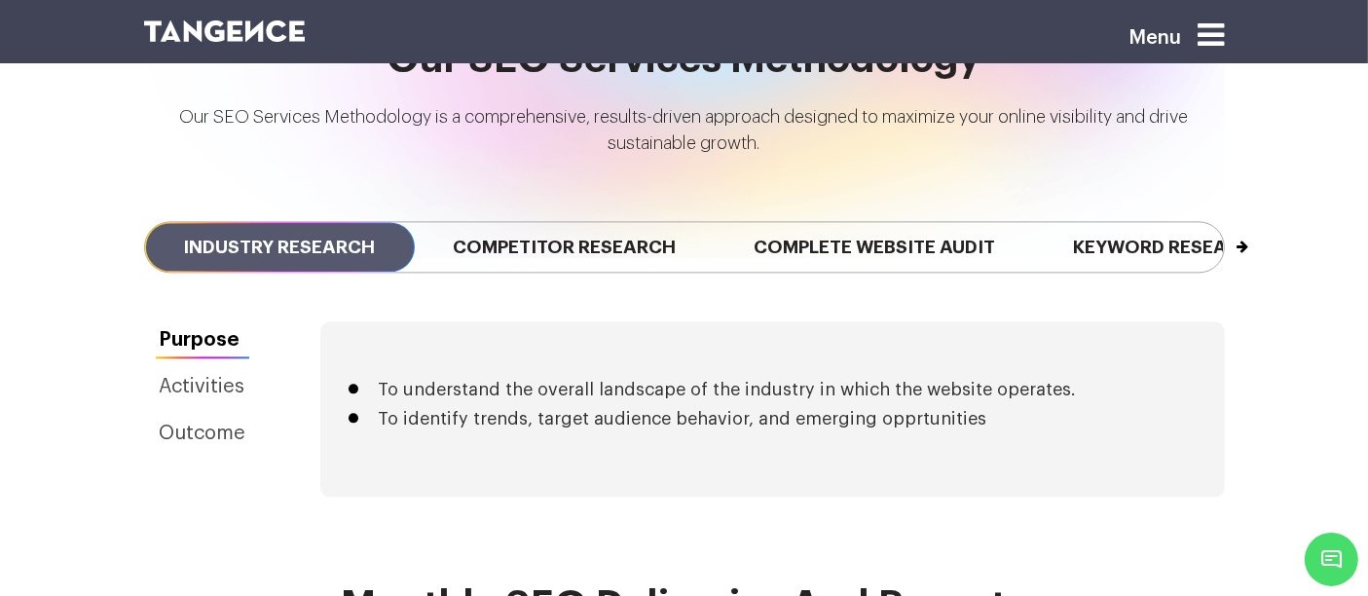
drag, startPoint x: 421, startPoint y: 254, endPoint x: 189, endPoint y: 194, distance: 239.4
click at [189, 194] on div "Previous Industry Research Competitor Research Complete Website Audit Keyword R…" at bounding box center [684, 246] width 1110 height 149
drag, startPoint x: 189, startPoint y: 194, endPoint x: 183, endPoint y: 176, distance: 18.5
click at [183, 176] on div "Previous Industry Research Competitor Research Complete Website Audit Keyword R…" at bounding box center [684, 246] width 1110 height 149
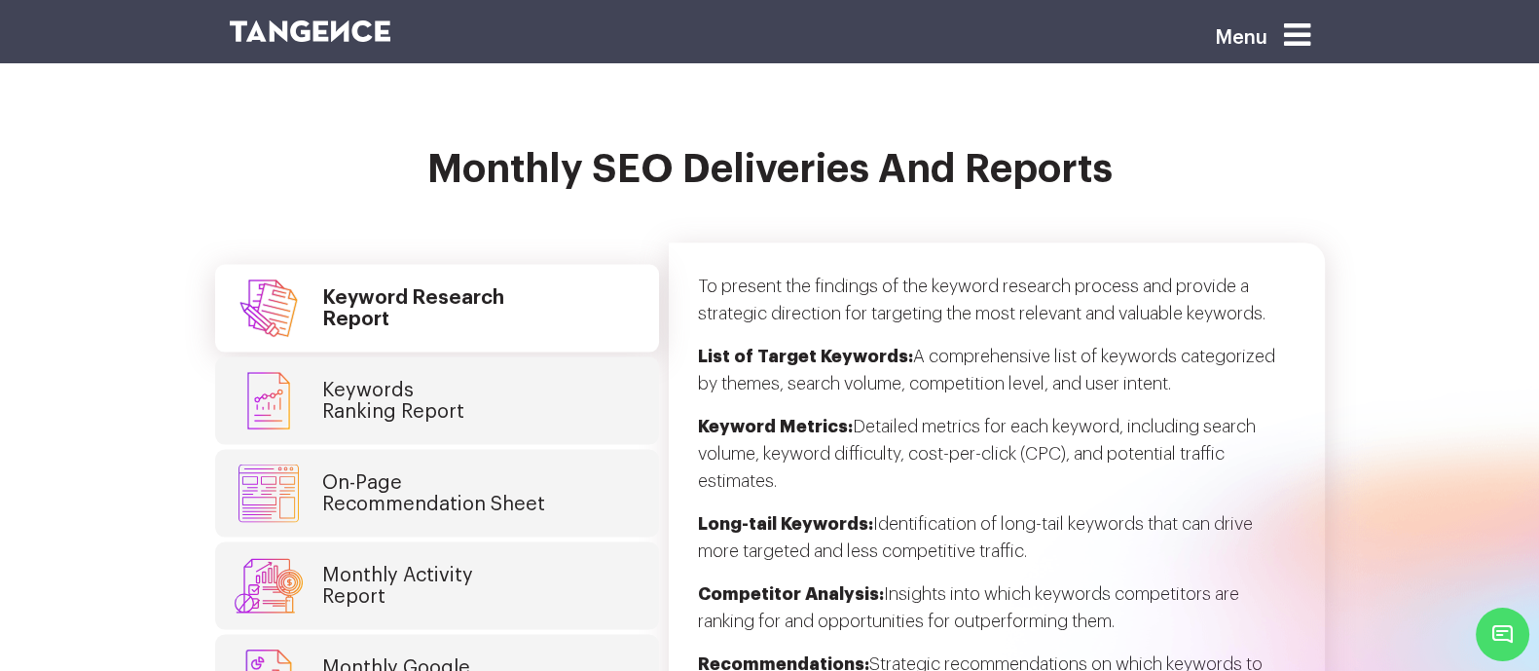
scroll to position [4779, 0]
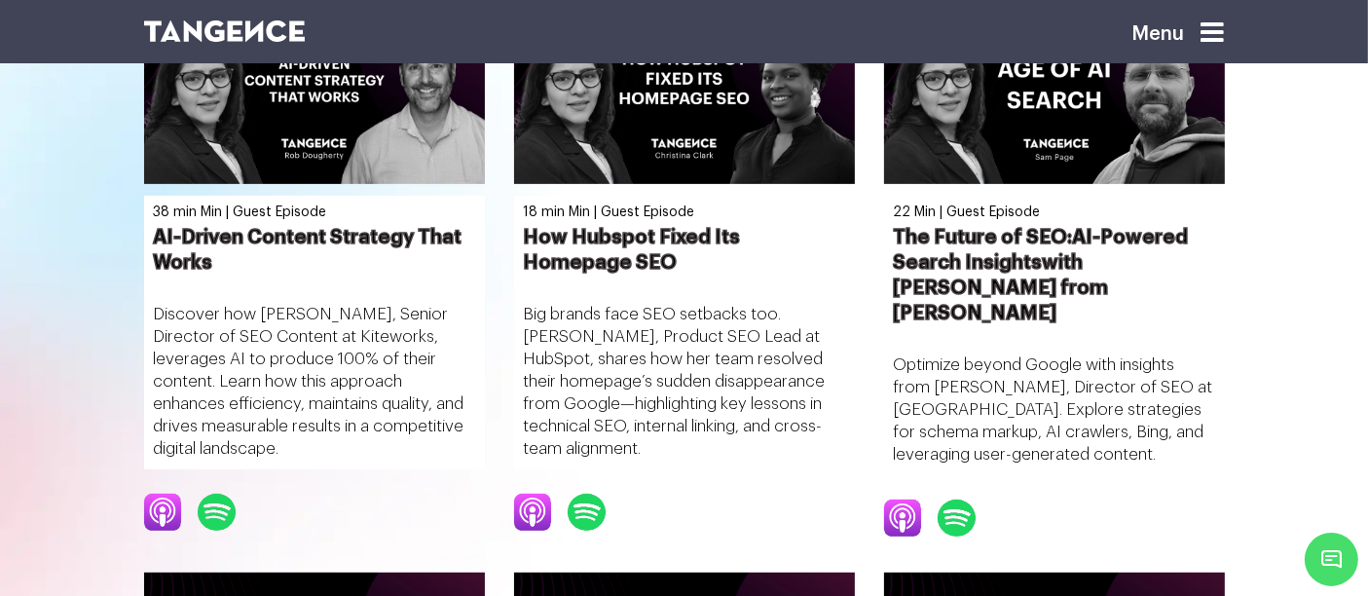
scroll to position [823, 0]
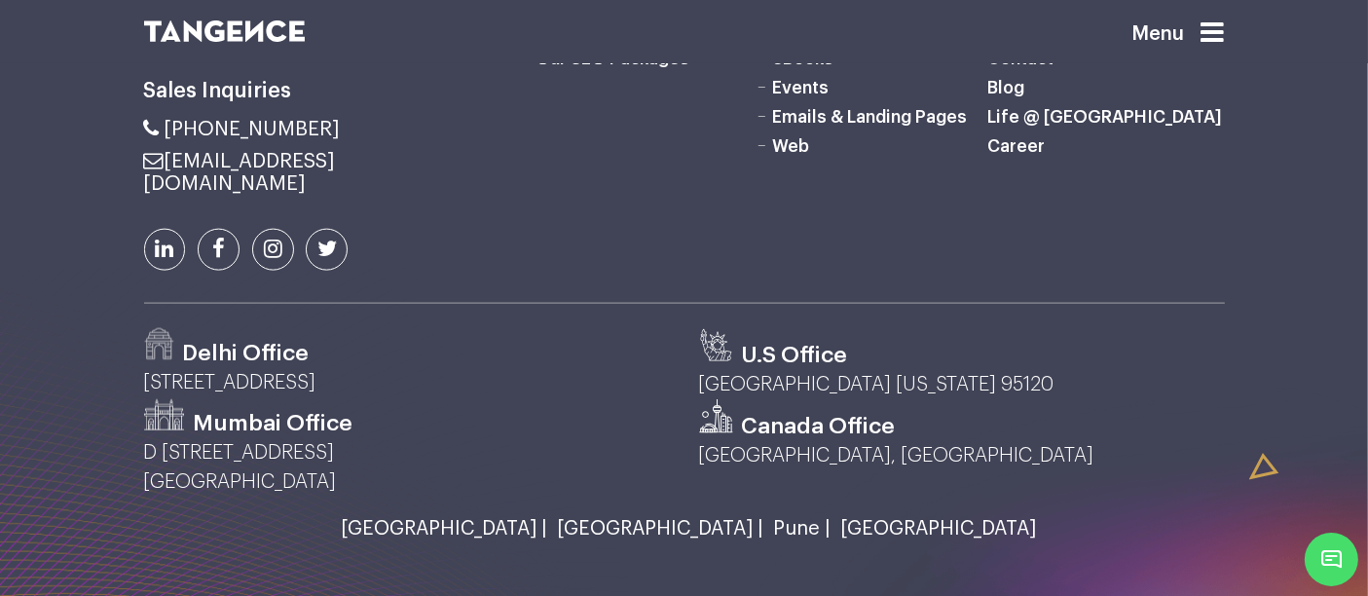
scroll to position [2711, 0]
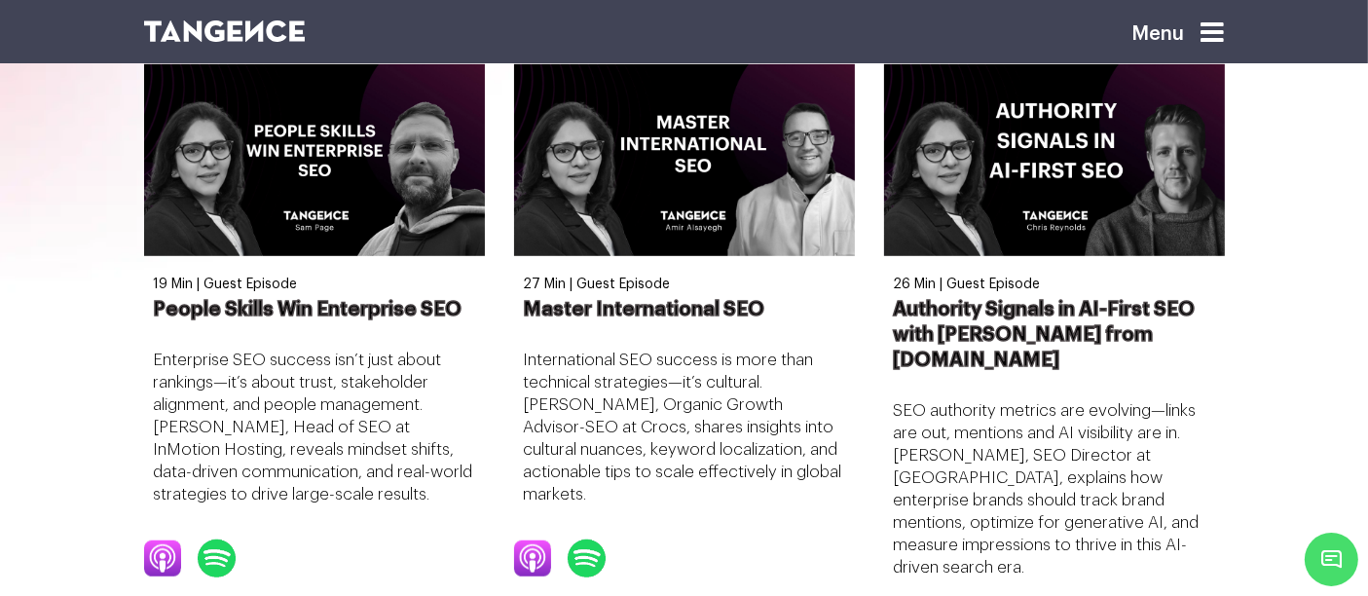
scroll to position [1335, 0]
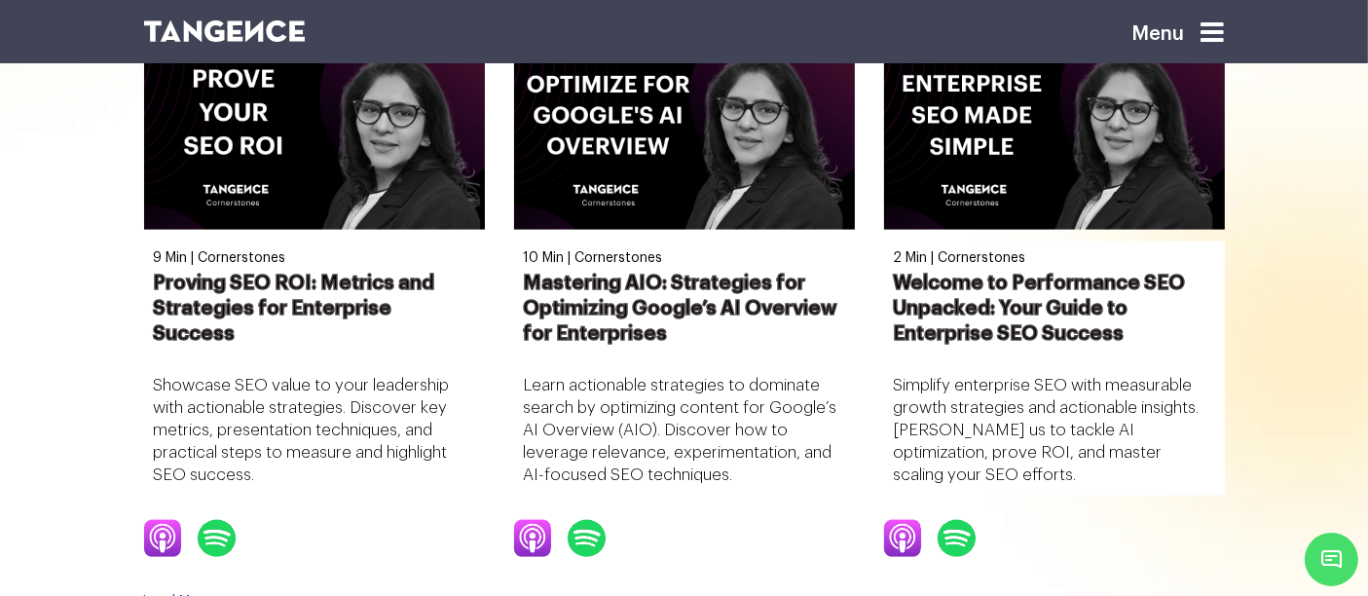
scroll to position [2564, 0]
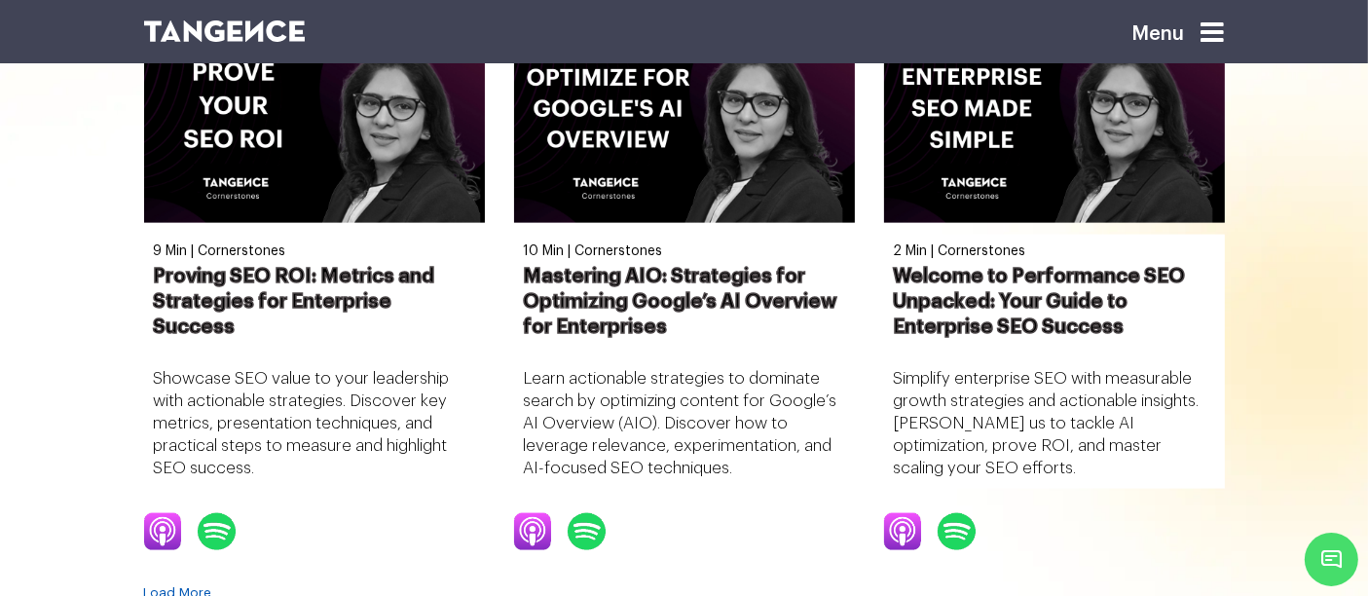
click at [212, 586] on link "Load More" at bounding box center [178, 593] width 68 height 14
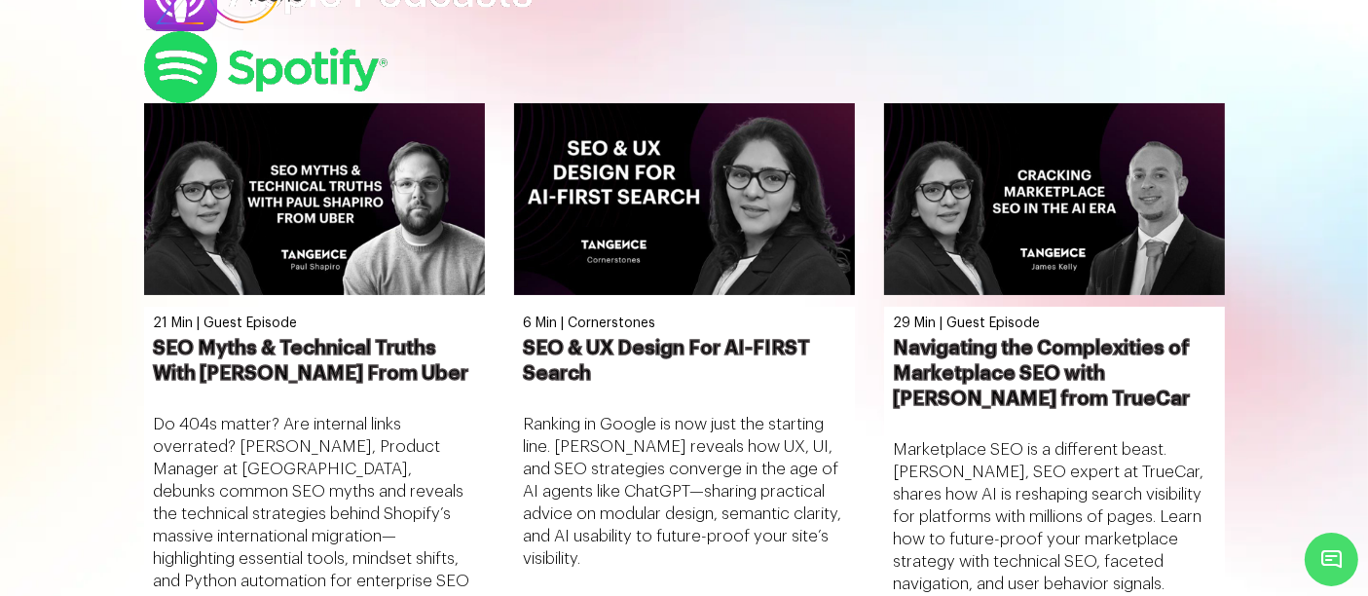
scroll to position [0, 0]
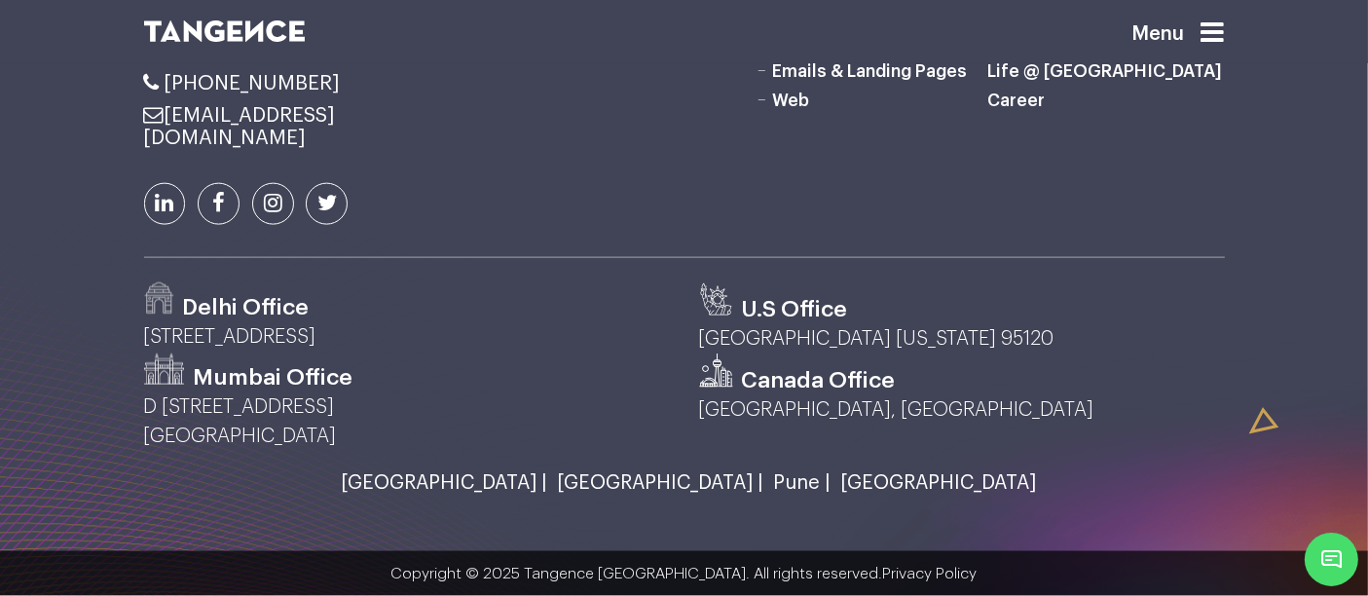
scroll to position [2967, 0]
type input "**********"
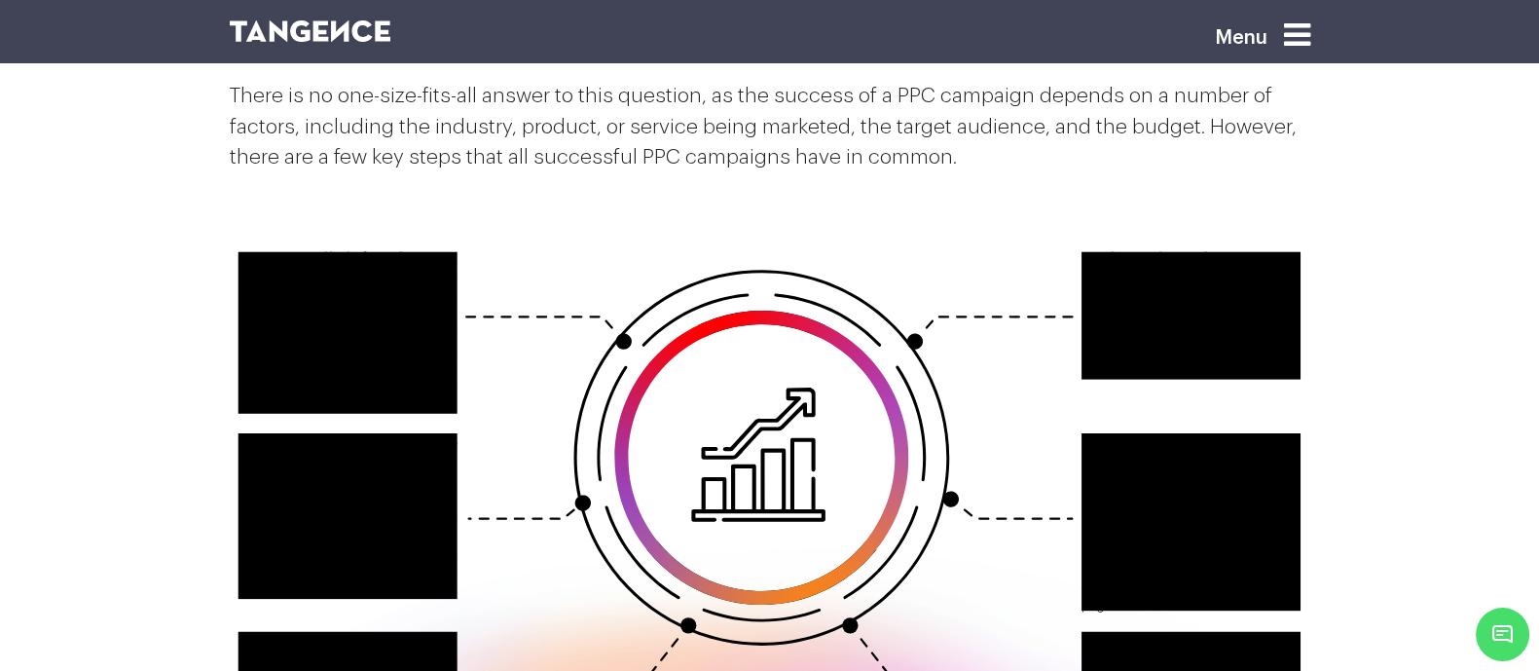
scroll to position [2911, 0]
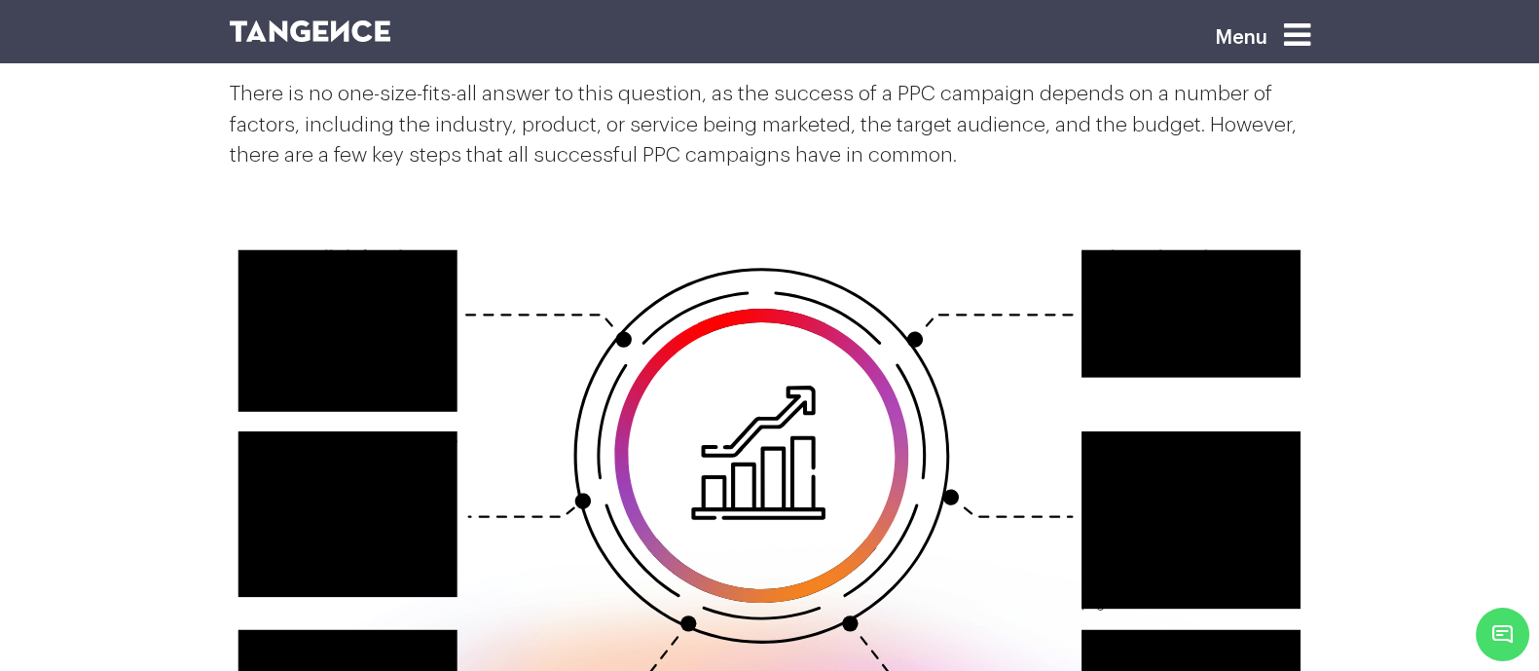
drag, startPoint x: 1279, startPoint y: 272, endPoint x: 1096, endPoint y: 309, distance: 186.7
click at [1096, 309] on icon at bounding box center [770, 514] width 1080 height 686
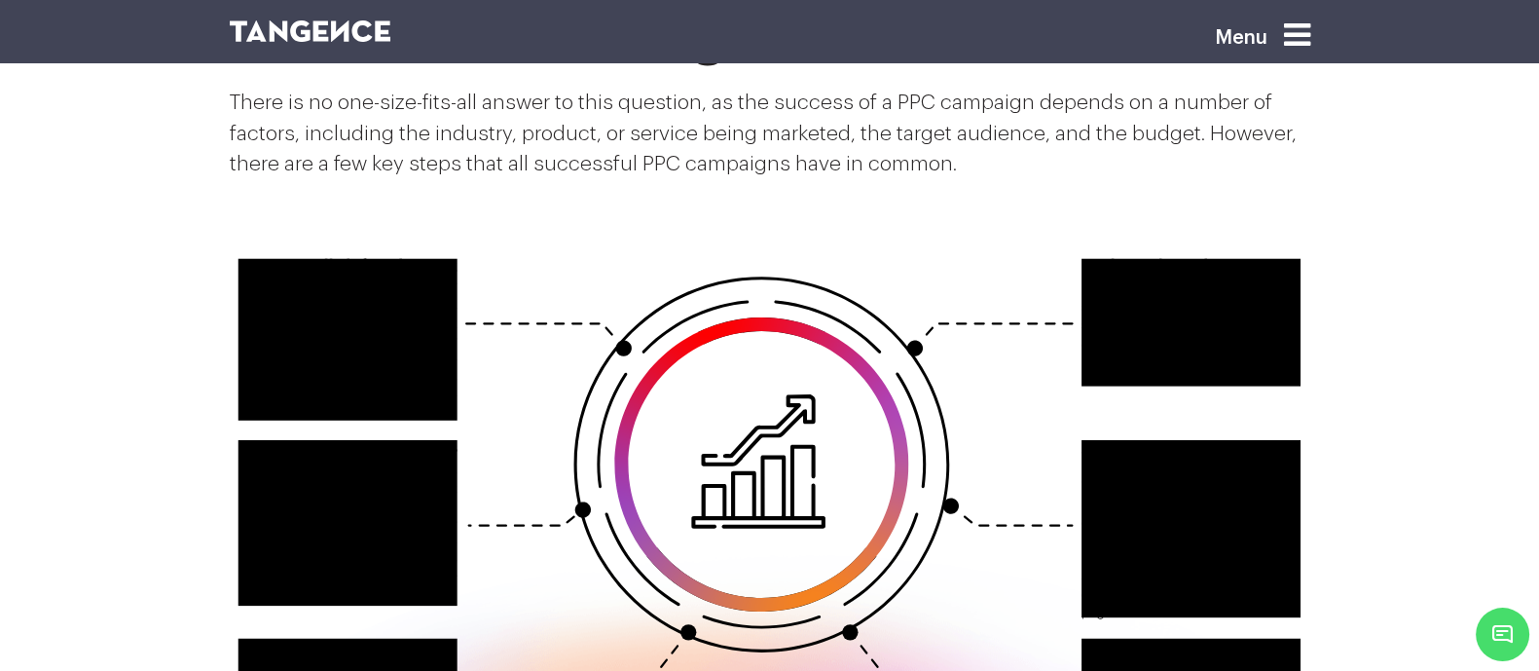
scroll to position [2914, 0]
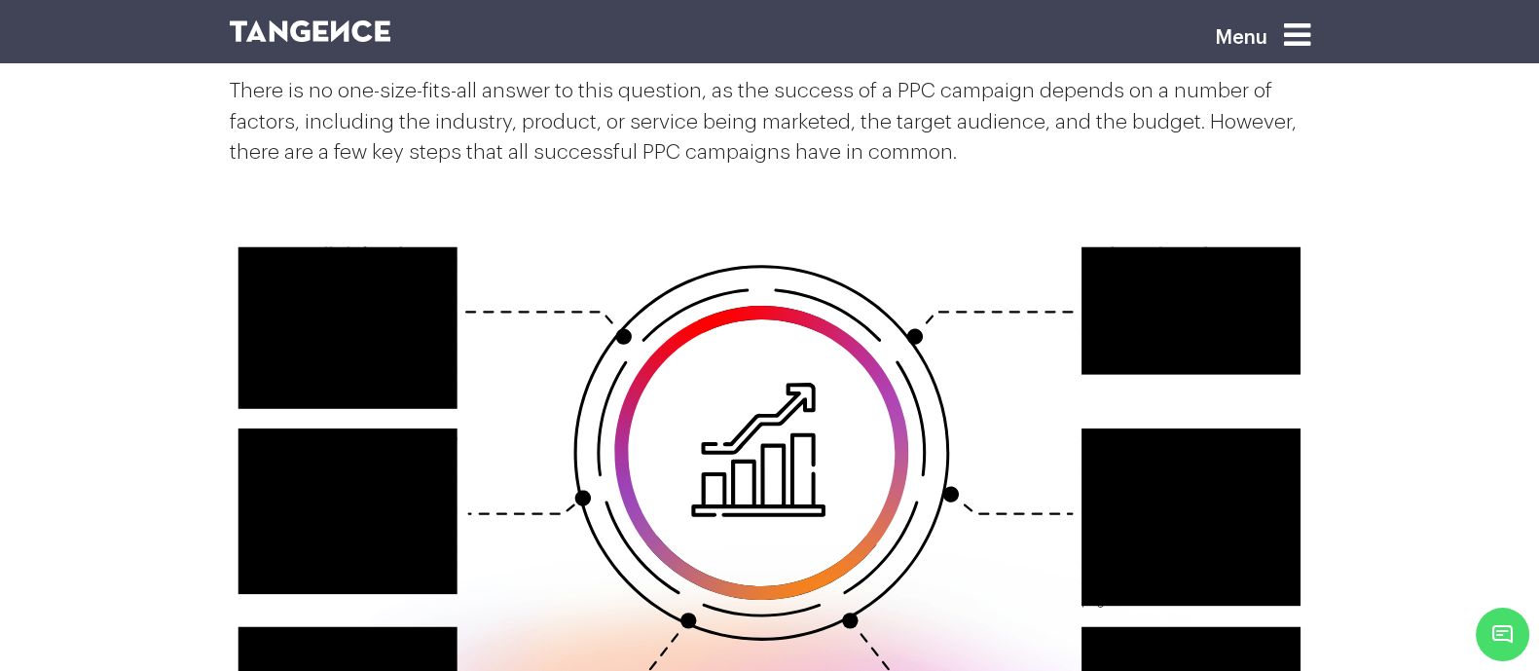
click at [812, 394] on icon at bounding box center [770, 511] width 1080 height 686
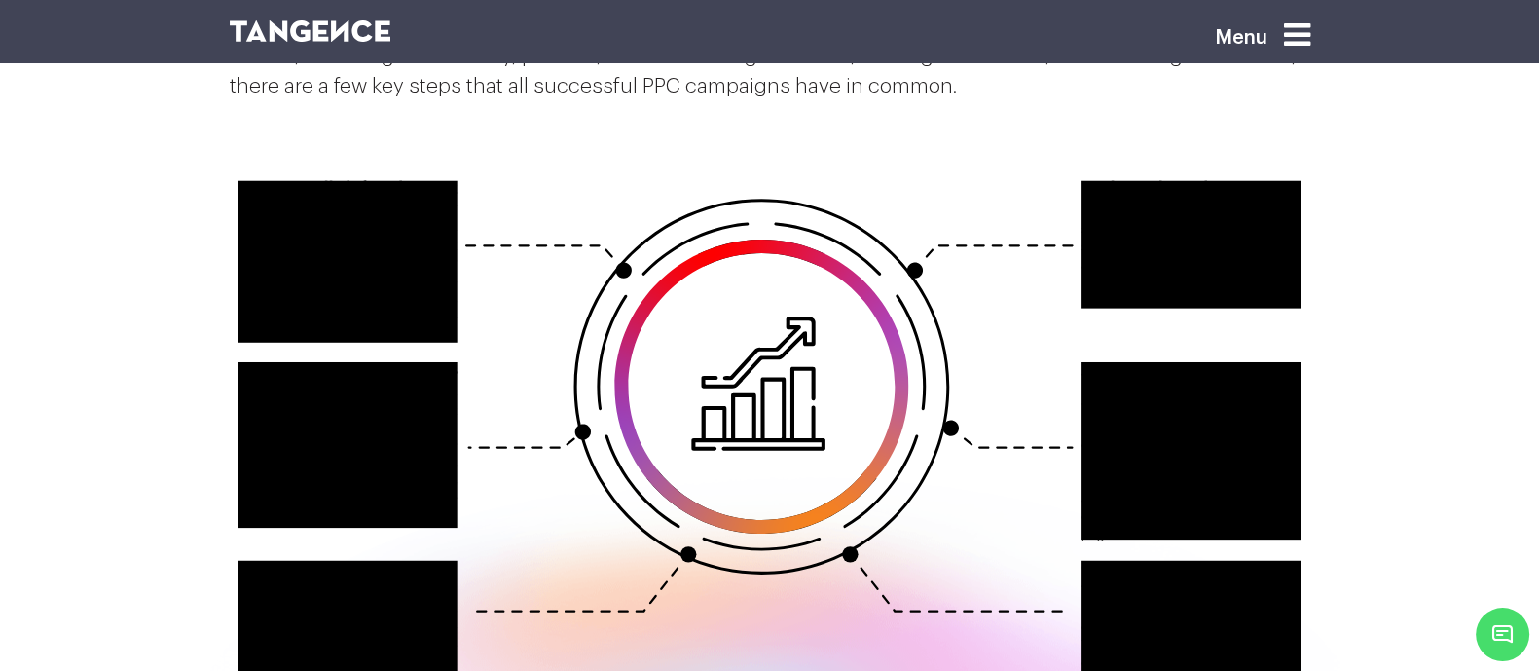
scroll to position [2982, 0]
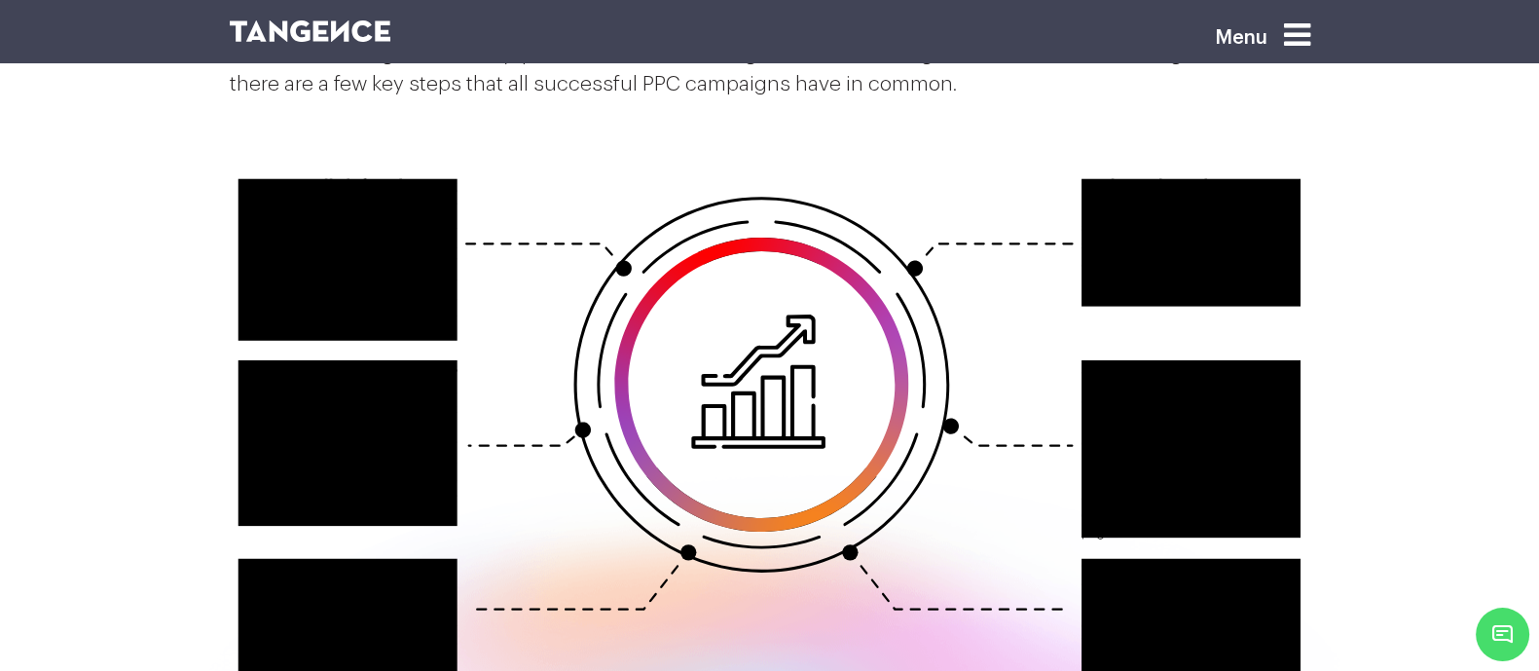
drag, startPoint x: 176, startPoint y: 143, endPoint x: 350, endPoint y: 216, distance: 188.9
click at [350, 216] on icon at bounding box center [770, 443] width 1080 height 686
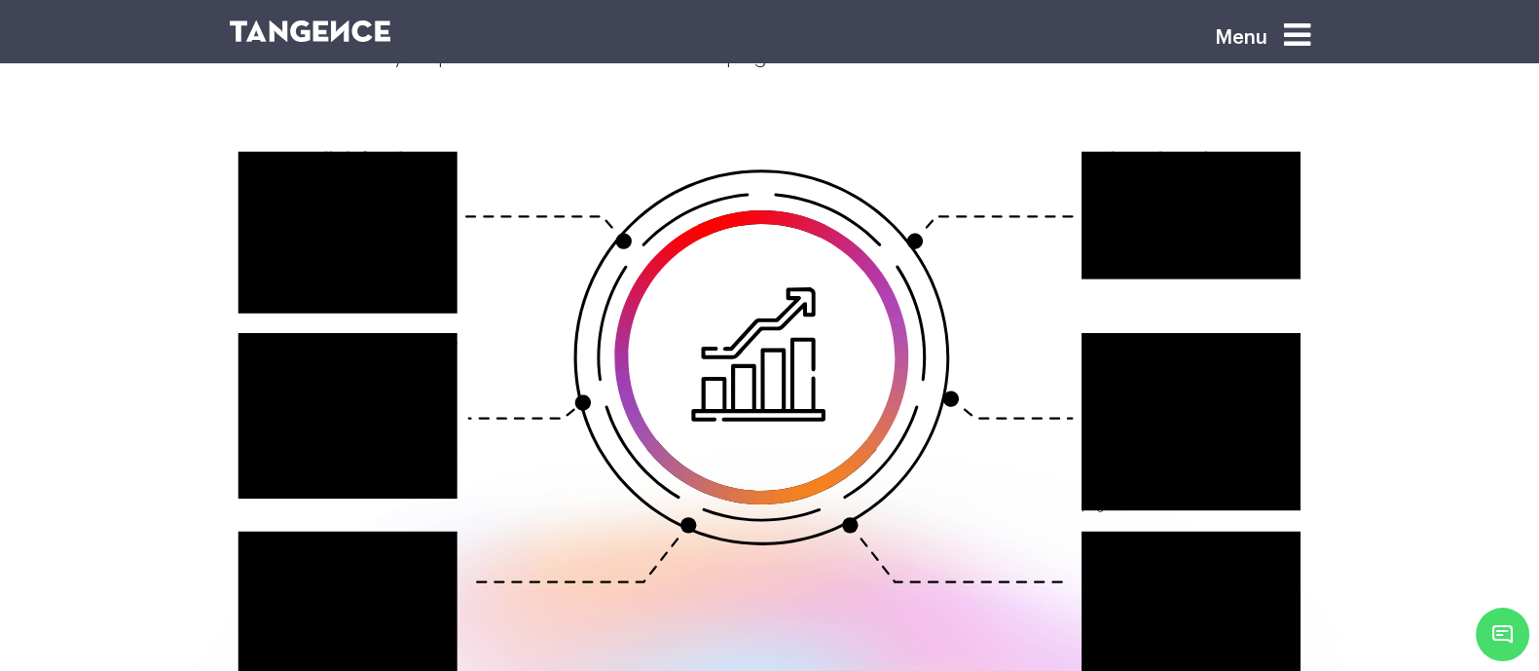
scroll to position [2988, 0]
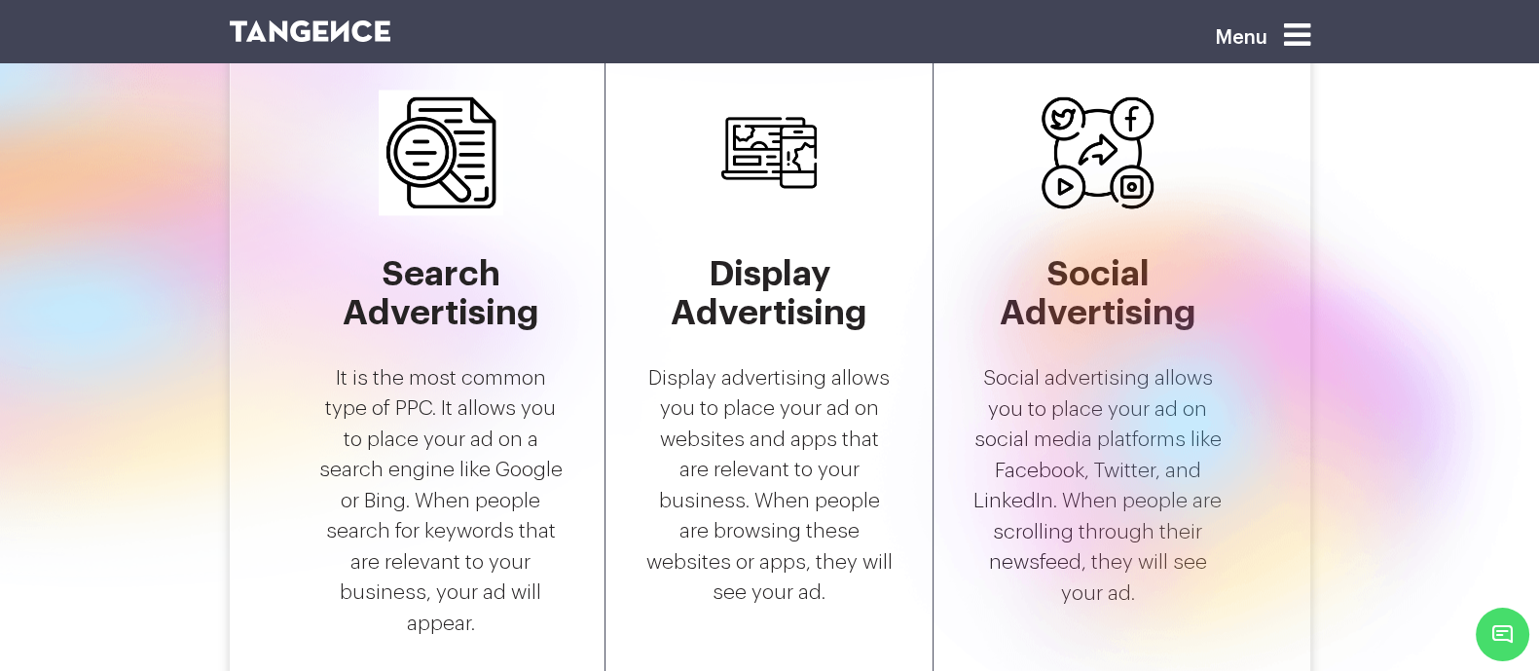
scroll to position [3908, 0]
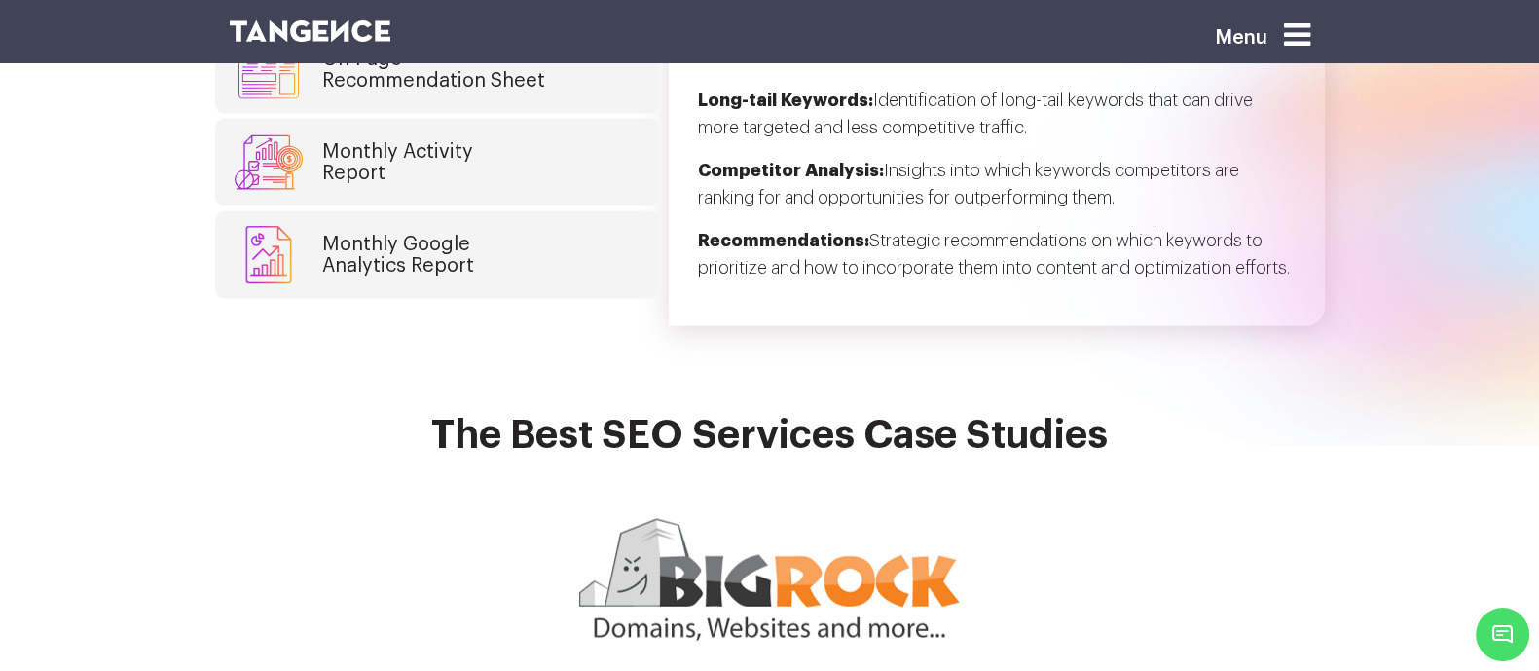
scroll to position [5208, 0]
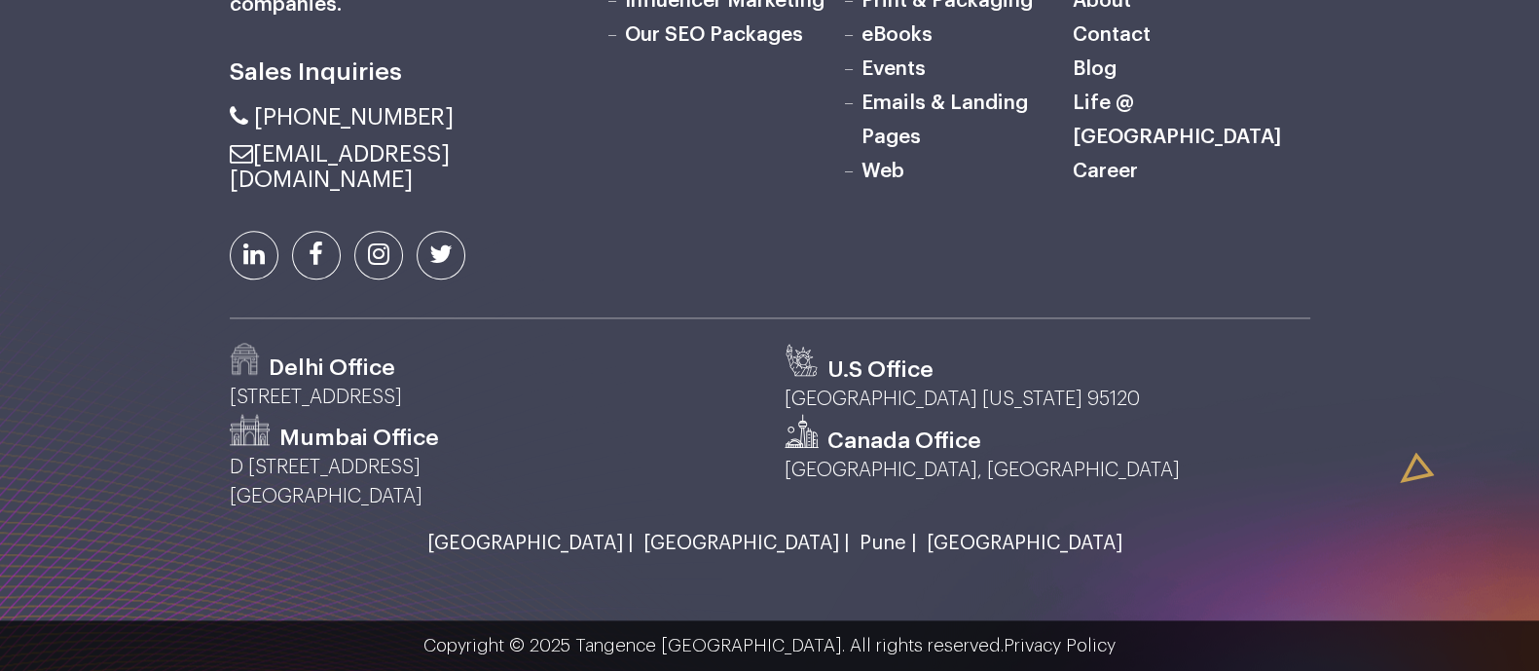
scroll to position [3162, 0]
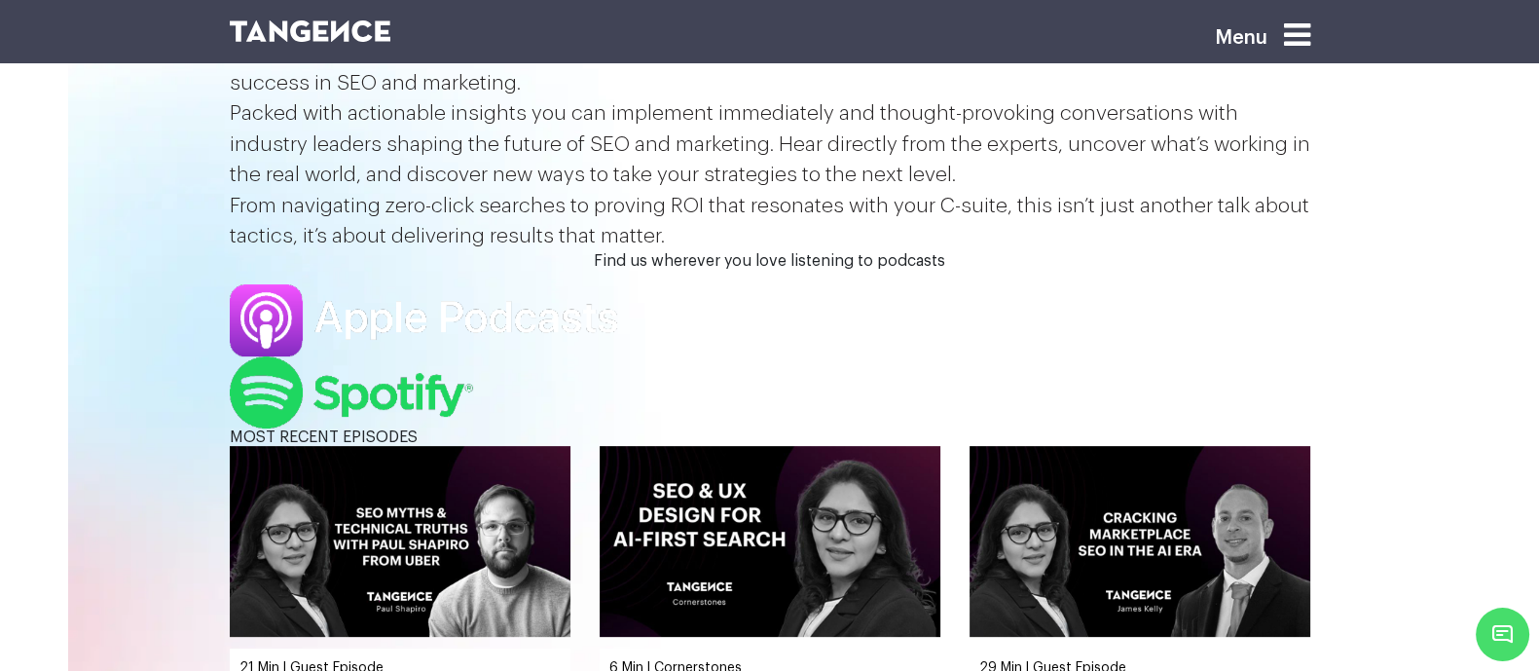
scroll to position [717, 0]
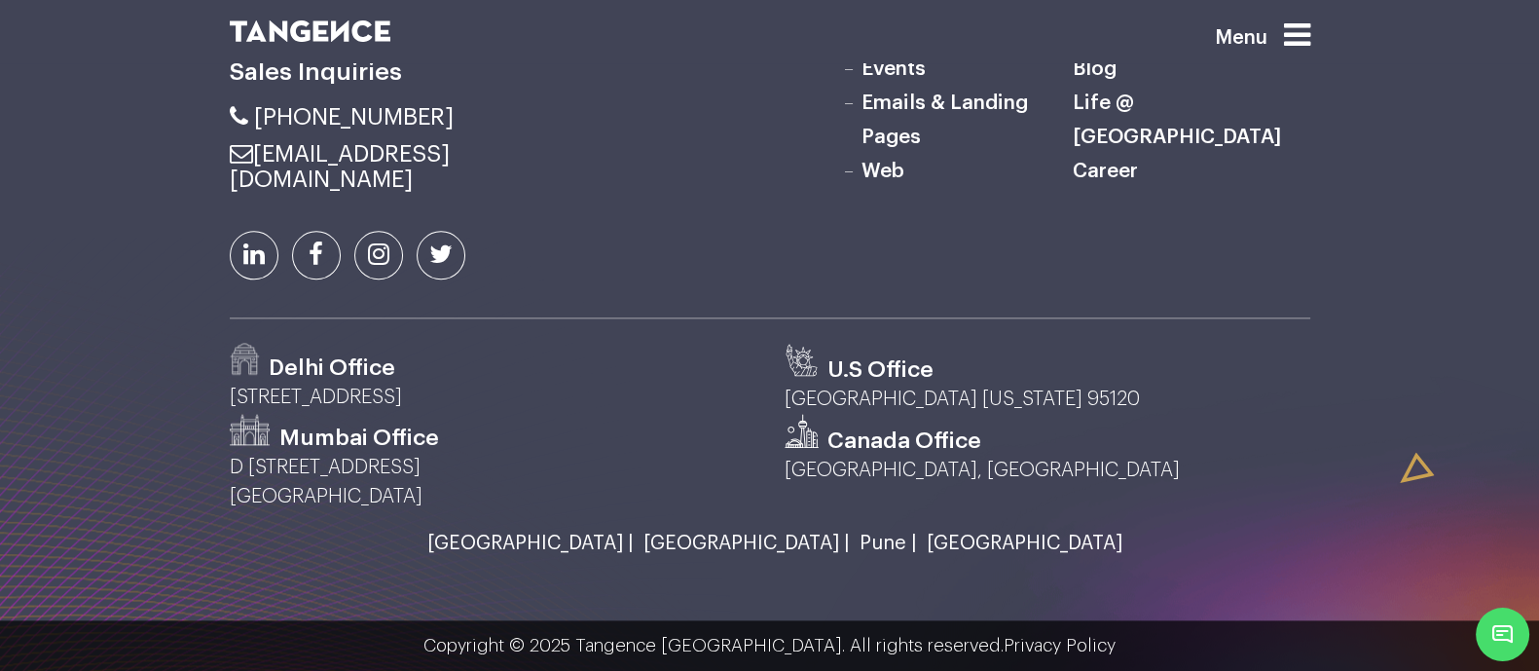
scroll to position [2983, 0]
click at [1310, 51] on icon at bounding box center [1297, 34] width 26 height 31
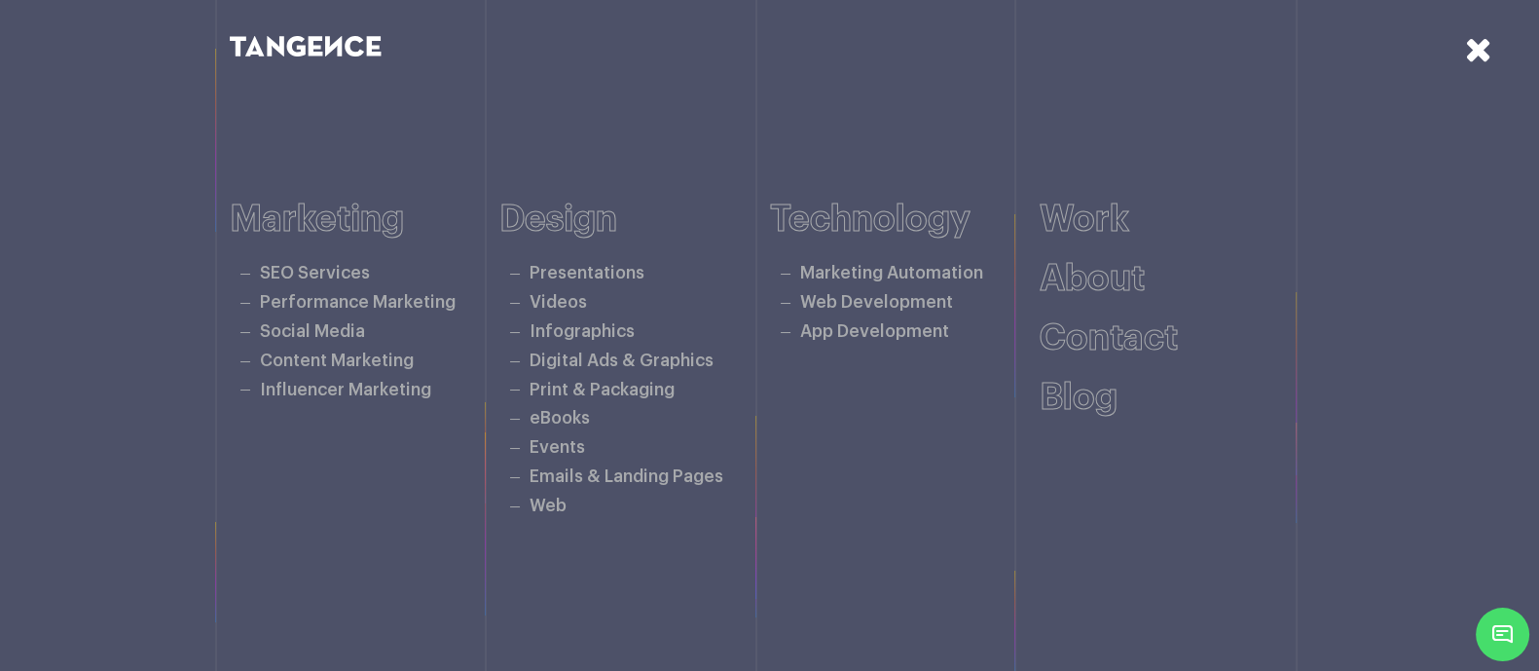
click at [1483, 55] on icon at bounding box center [1478, 49] width 27 height 34
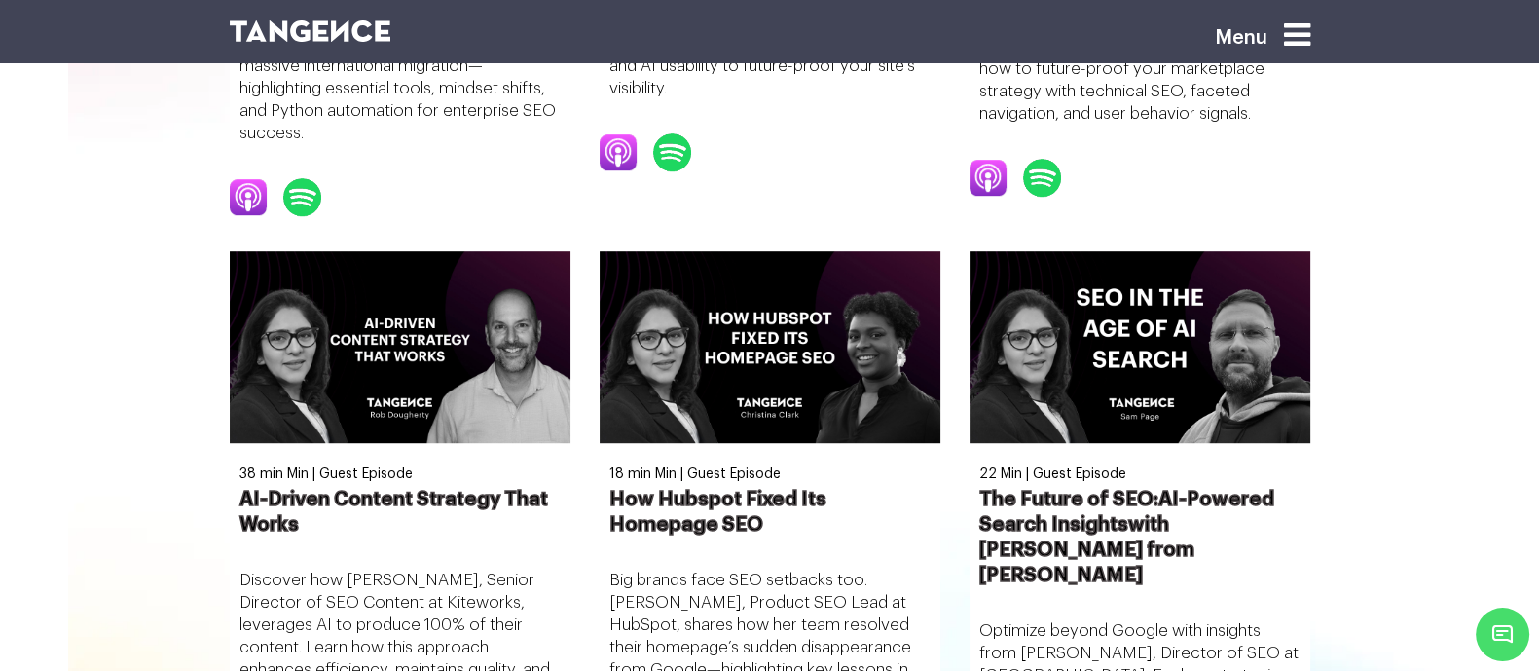
scroll to position [1513, 0]
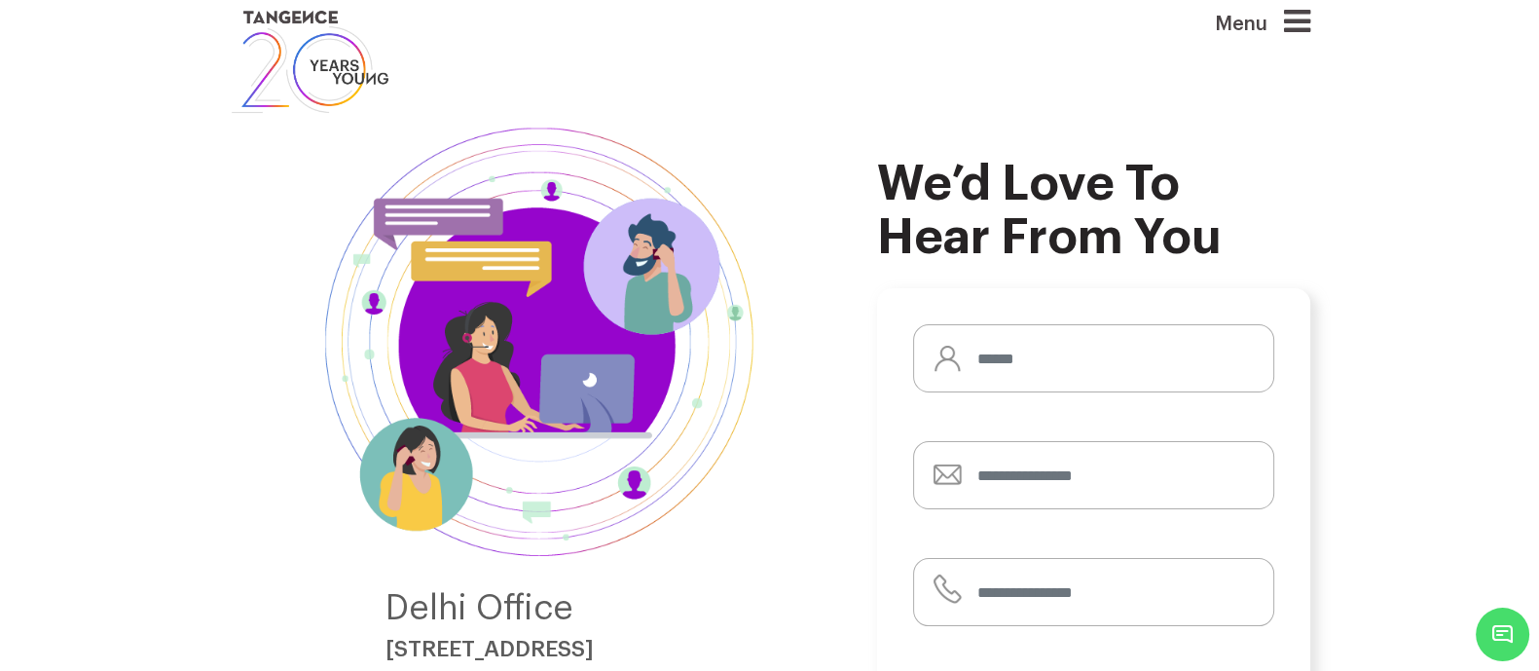
scroll to position [16, 0]
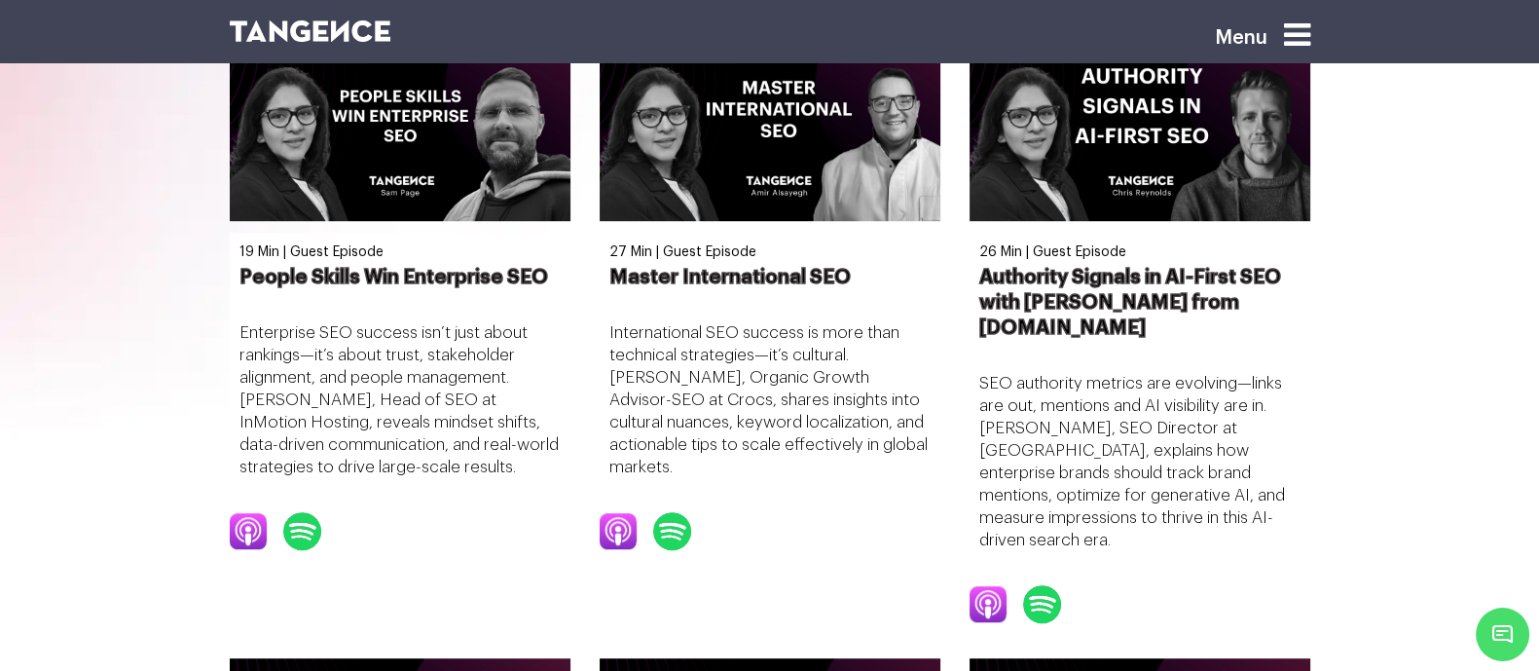
scroll to position [1296, 0]
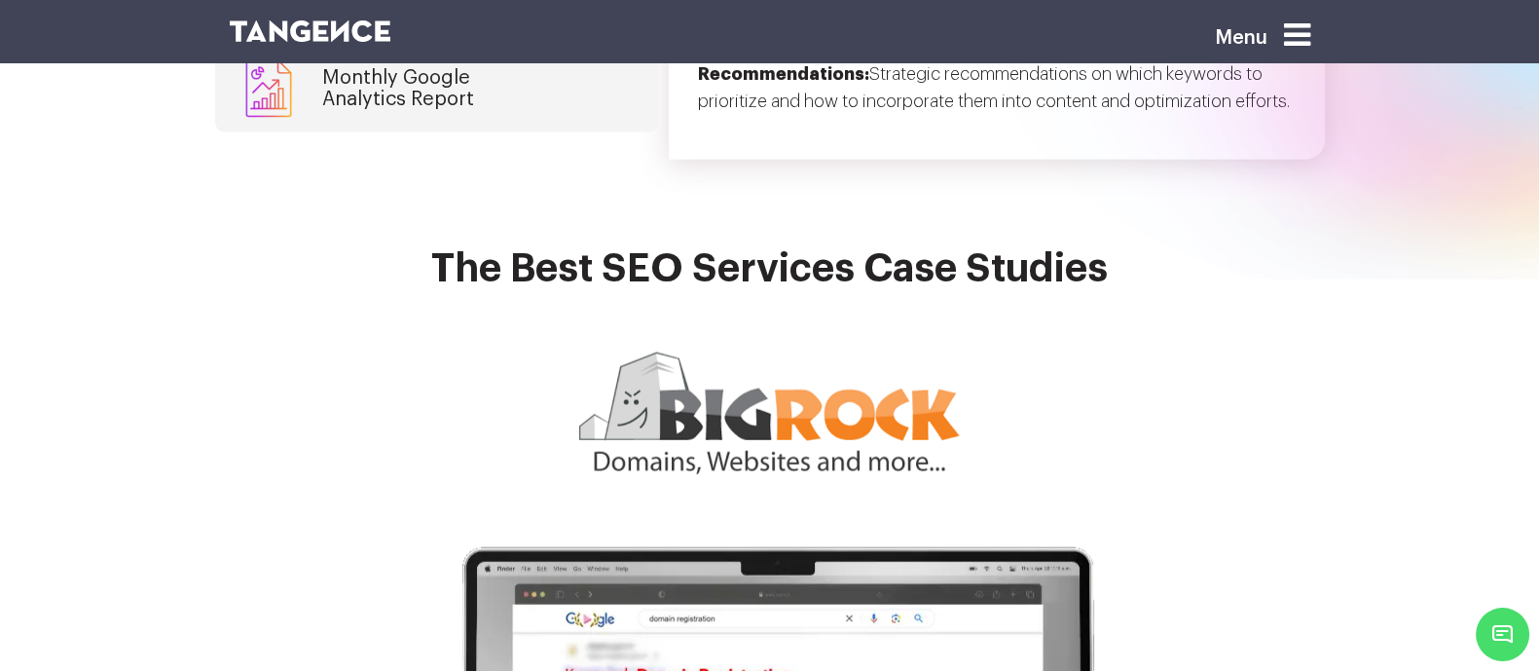
scroll to position [5388, 0]
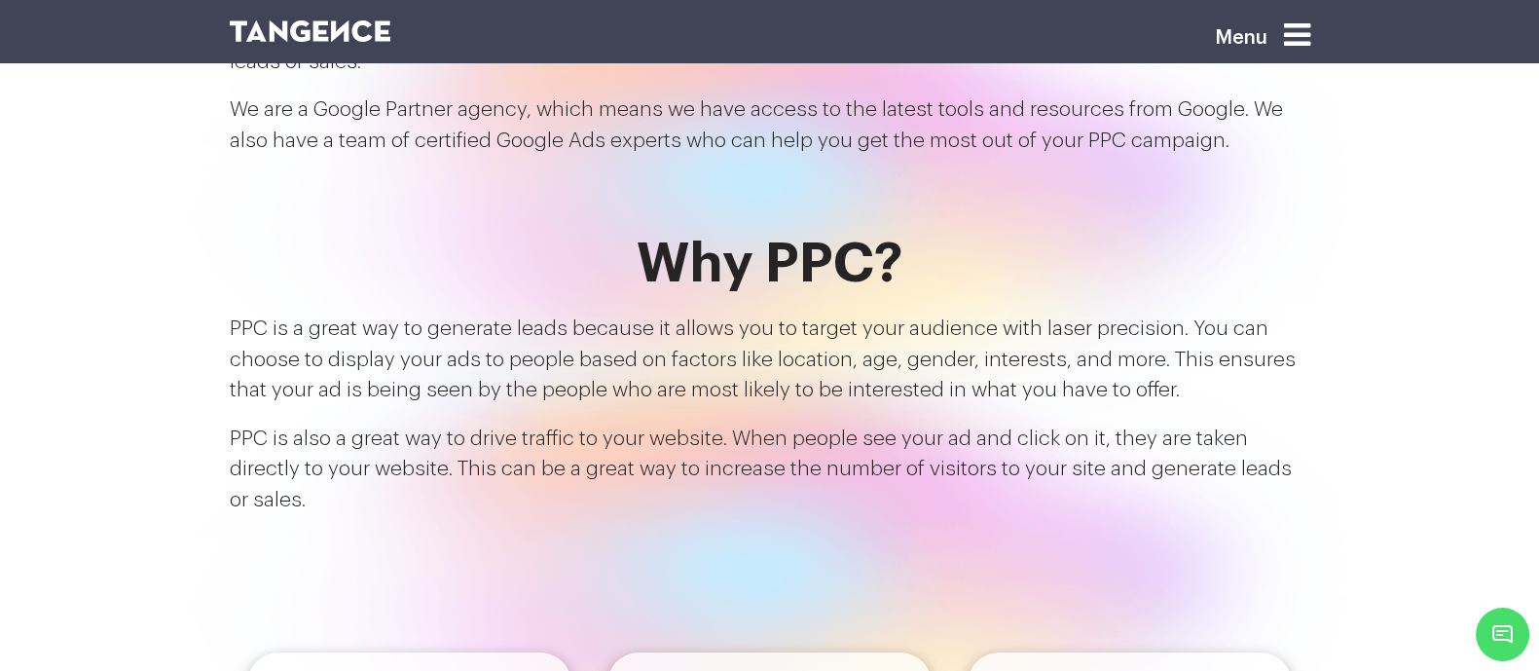
scroll to position [1632, 0]
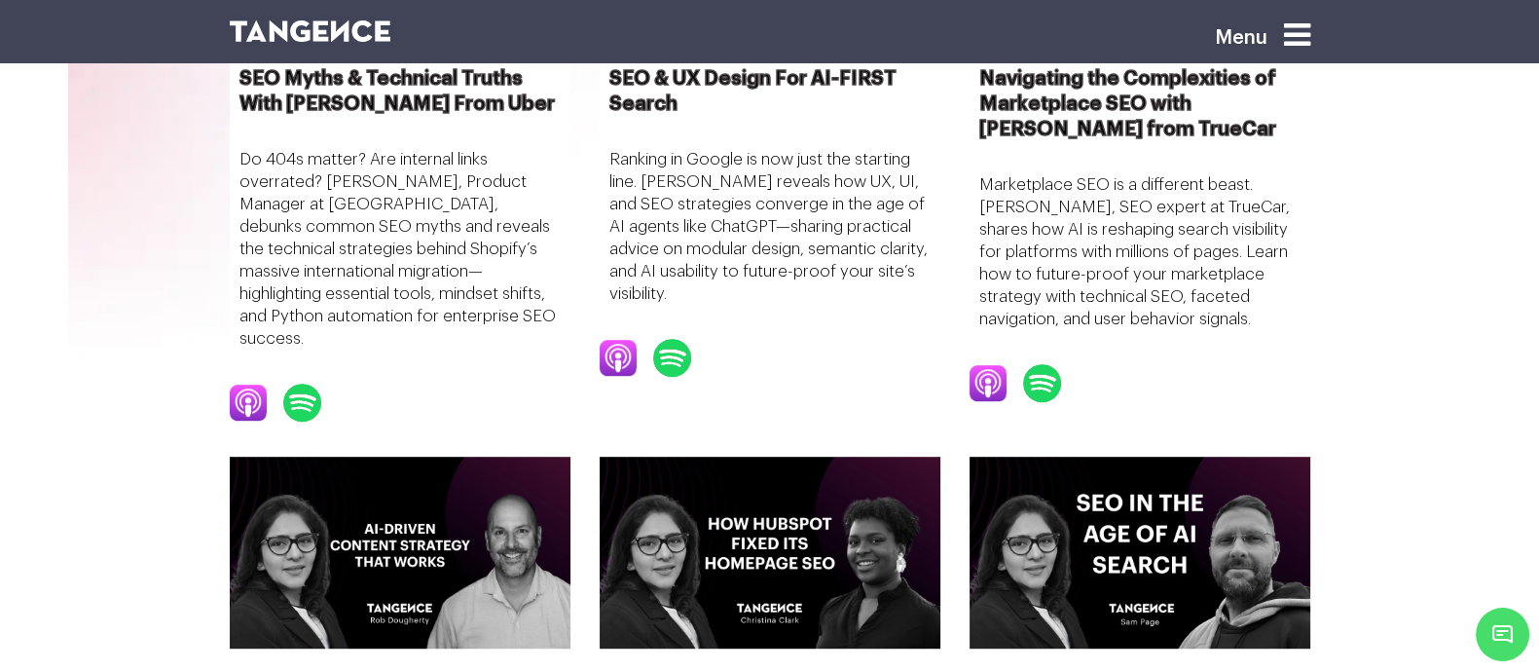
scroll to position [1304, 0]
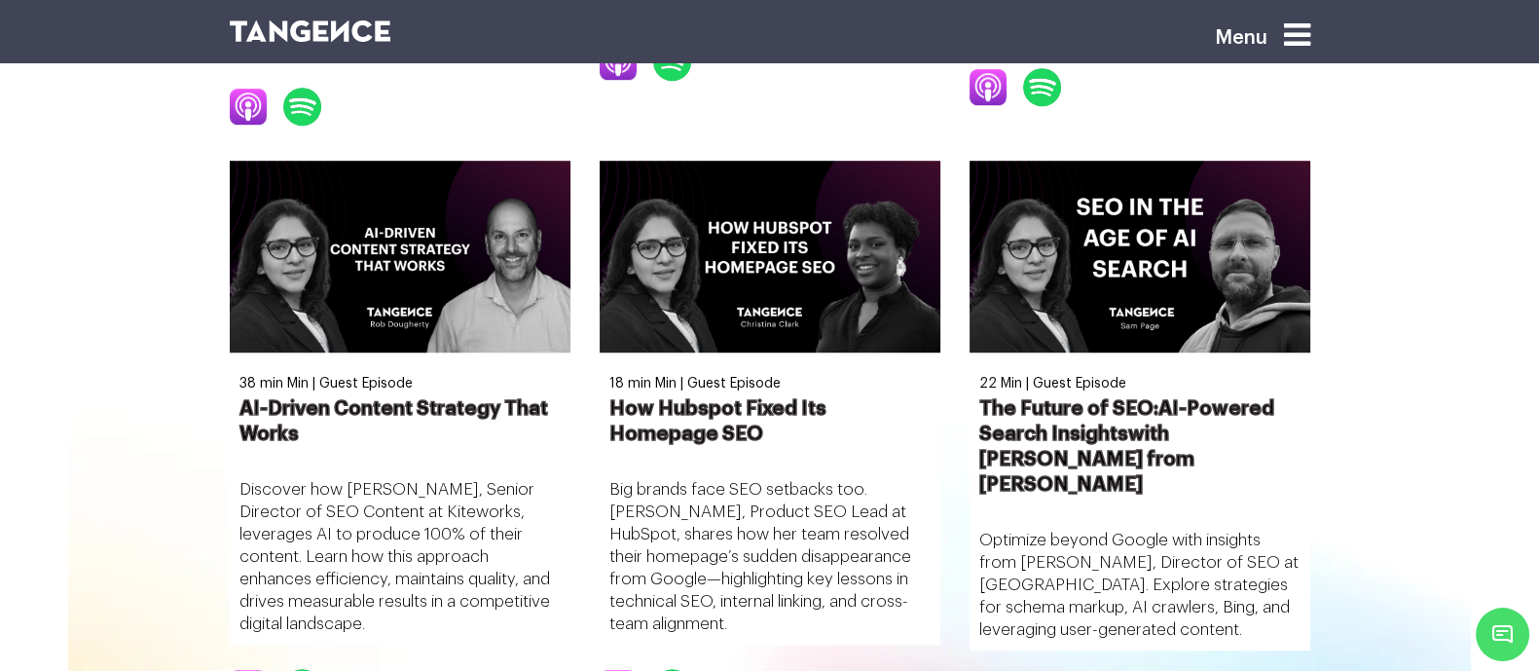
scroll to position [1620, 0]
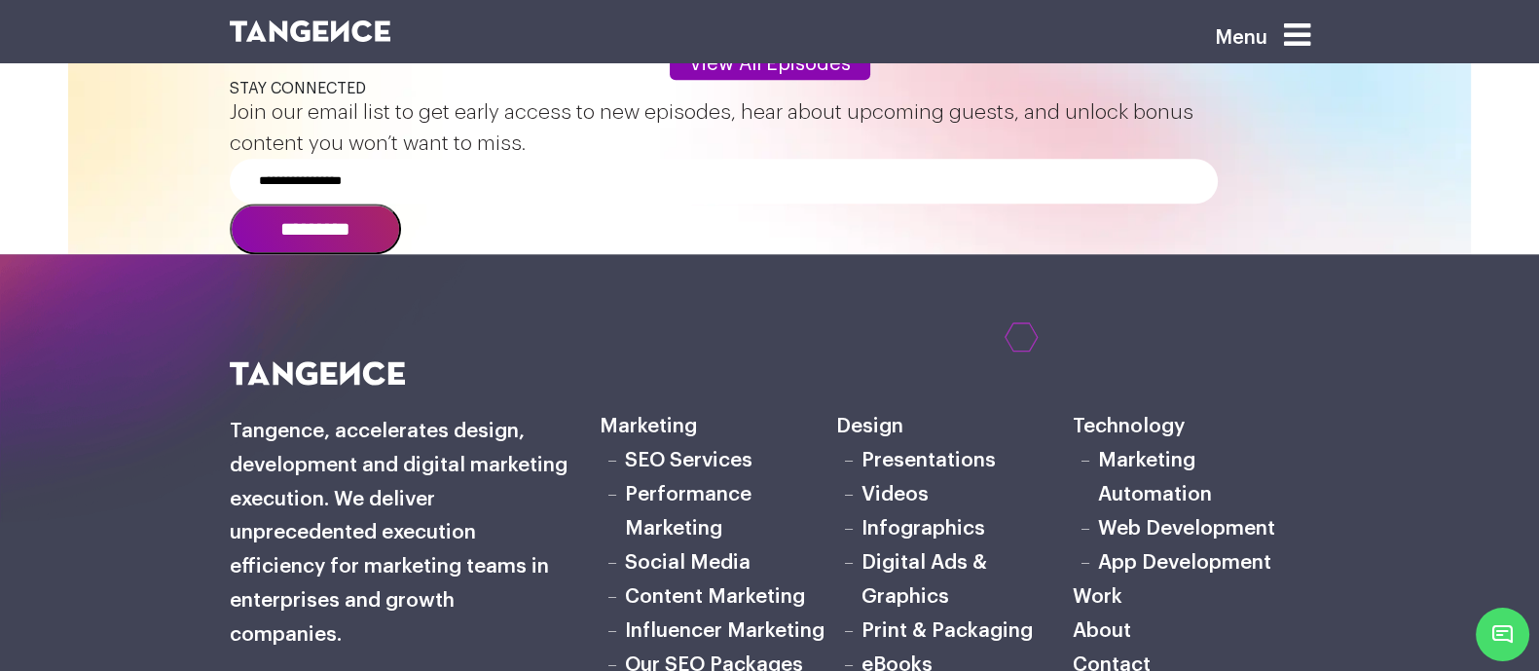
scroll to position [2307, 0]
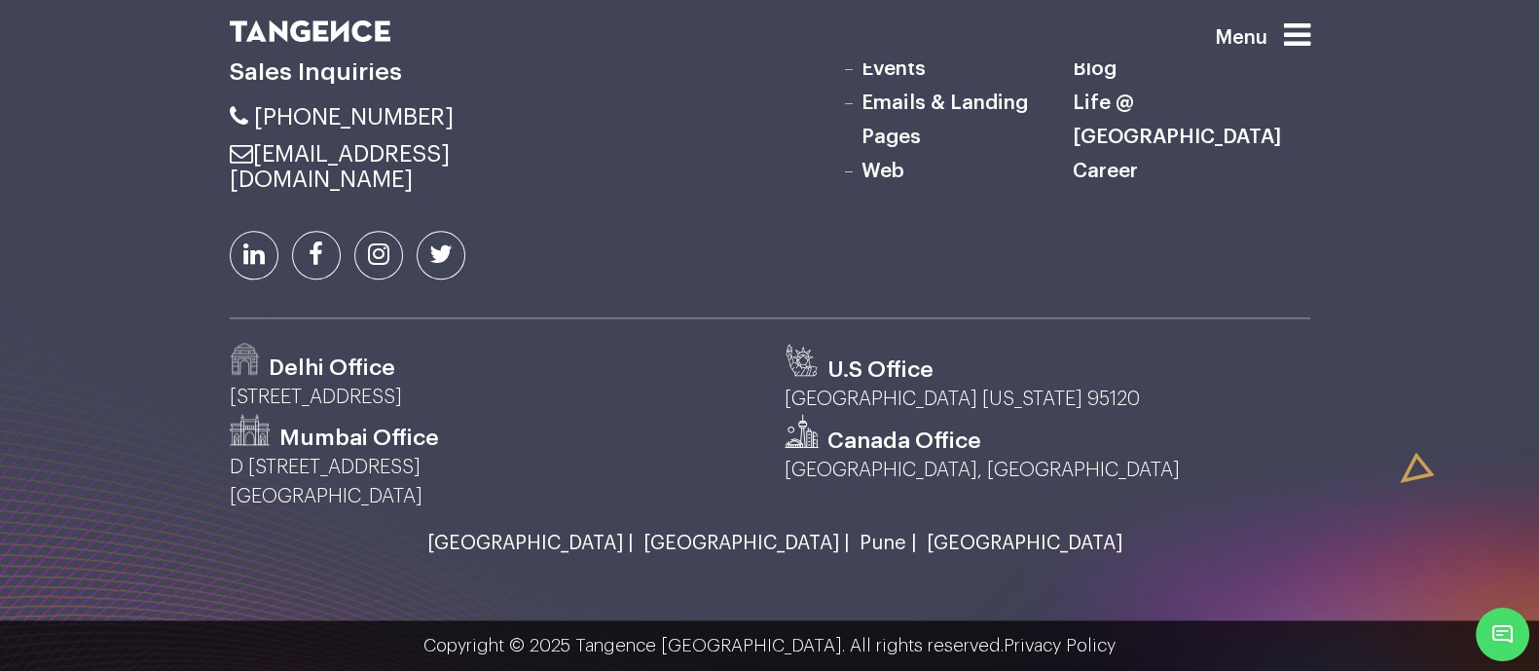
scroll to position [3433, 0]
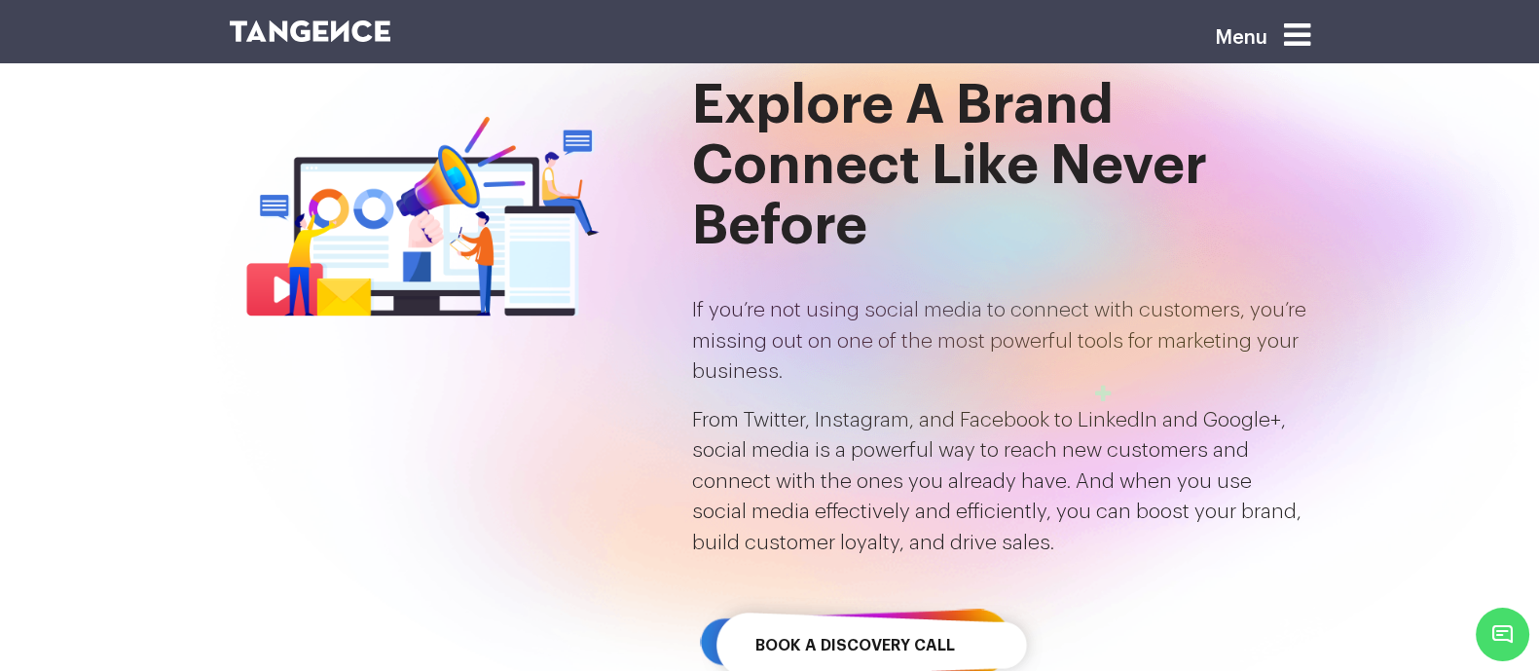
scroll to position [133, 0]
